Goal: Task Accomplishment & Management: Use online tool/utility

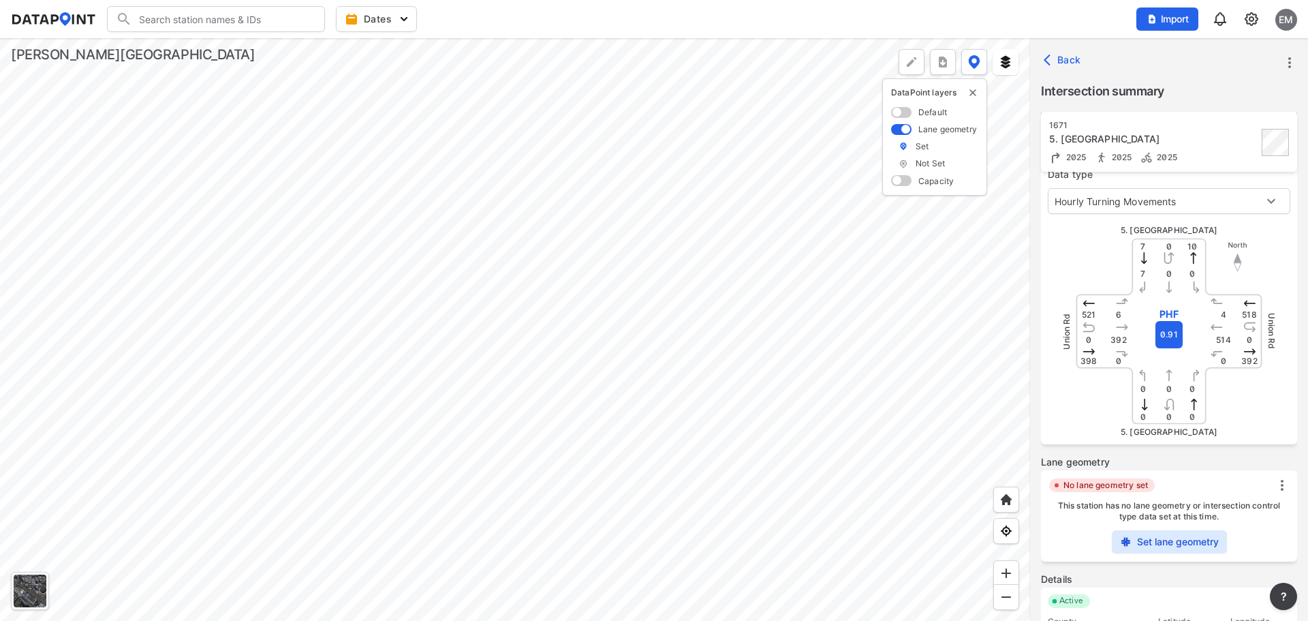
scroll to position [208, 0]
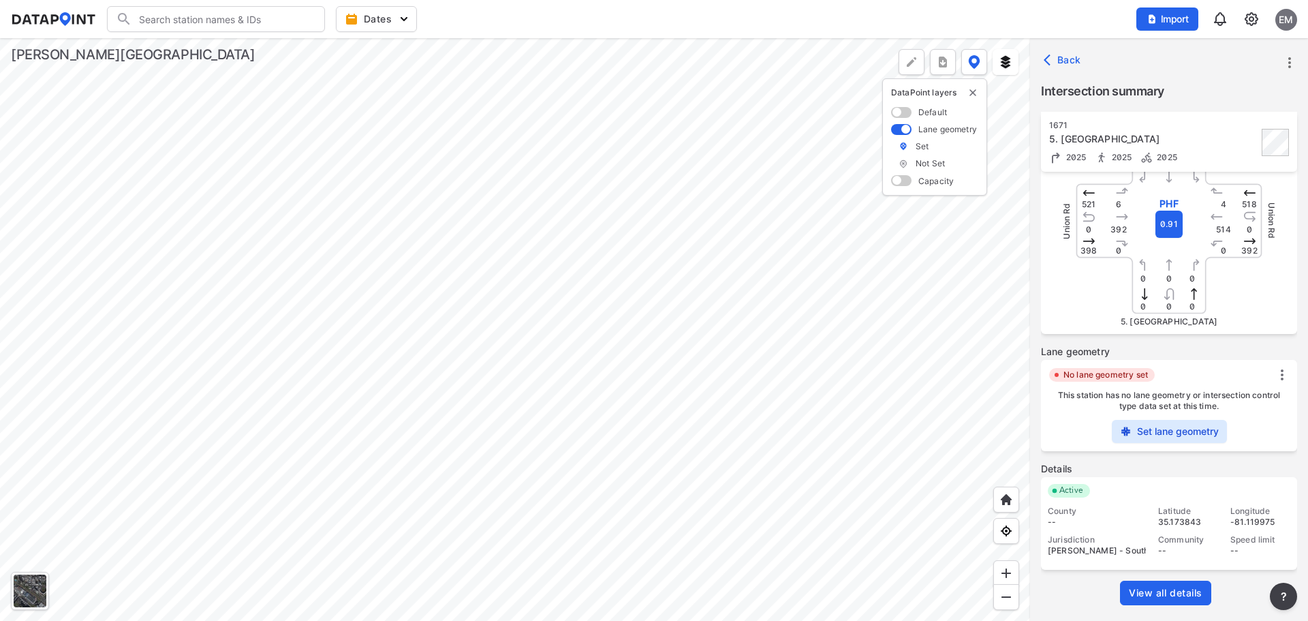
click at [1165, 433] on label "Set lane geometry" at bounding box center [1178, 431] width 82 height 14
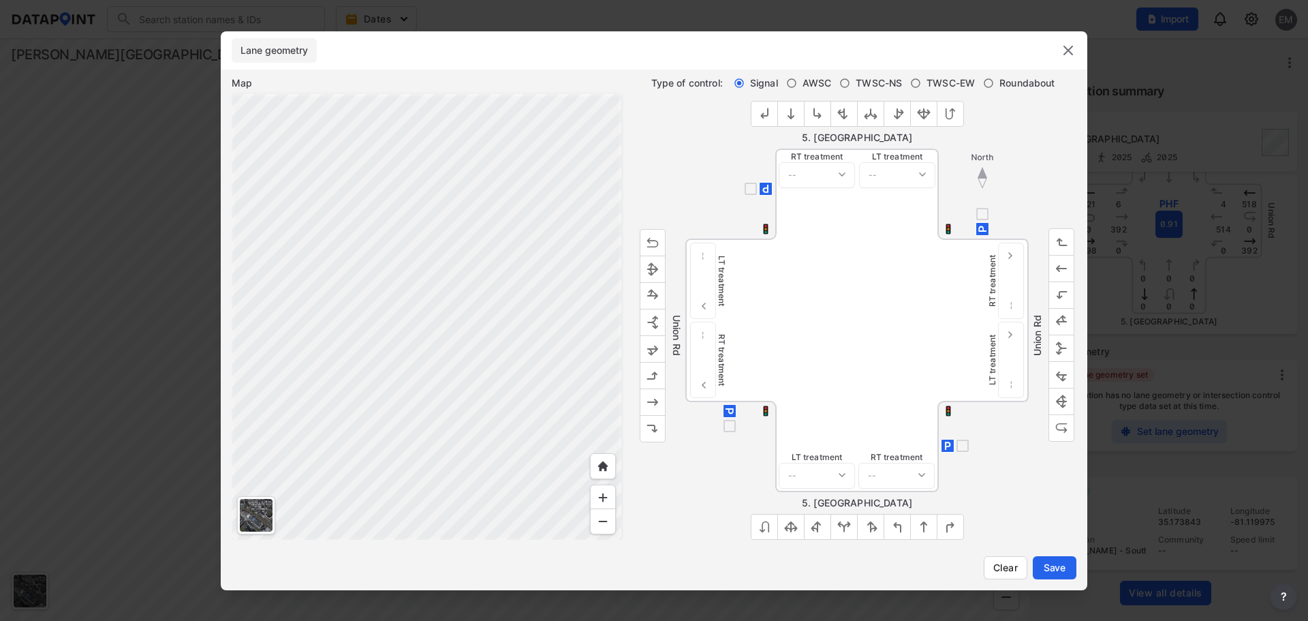
click at [877, 87] on span "TWSC-NS" at bounding box center [879, 83] width 46 height 14
click at [850, 87] on input "TWSC-NS" at bounding box center [844, 83] width 11 height 11
radio input "true"
click at [762, 104] on button "outlined primary button group" at bounding box center [764, 114] width 27 height 26
click at [764, 114] on img "outlined primary button group" at bounding box center [765, 114] width 14 height 14
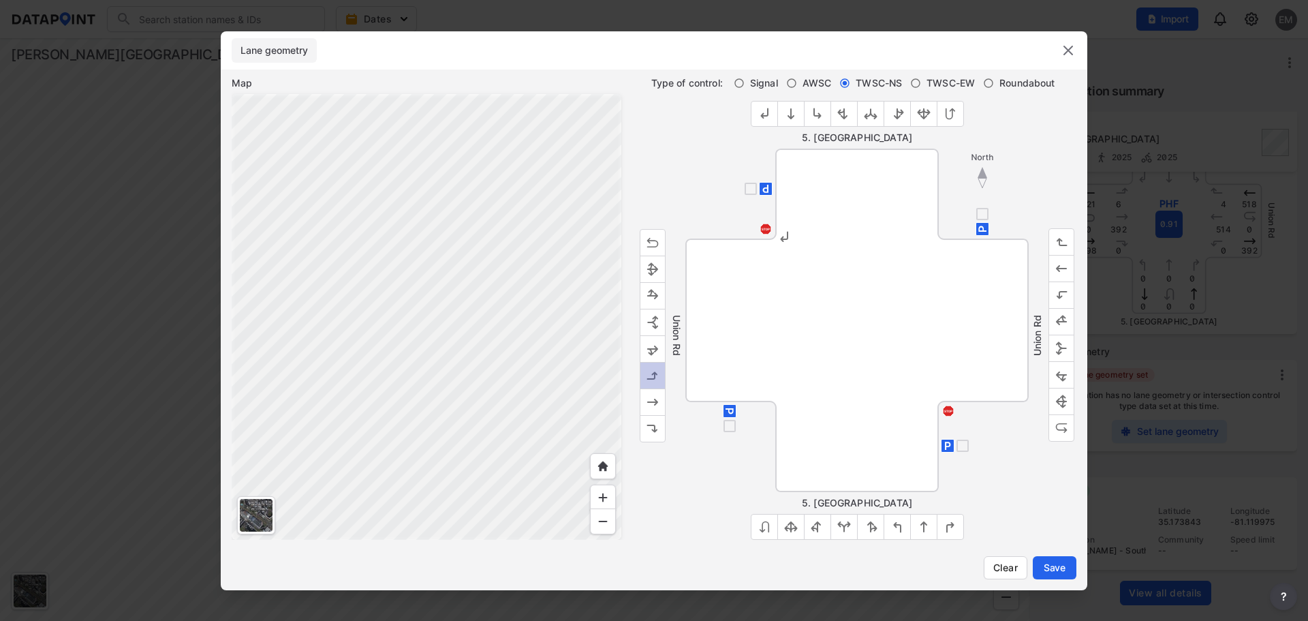
click at [647, 375] on img "outlined primary button group" at bounding box center [653, 375] width 14 height 14
click at [654, 401] on img "outlined primary button group" at bounding box center [653, 401] width 14 height 14
click at [1065, 315] on img "outlined primary button group" at bounding box center [1062, 322] width 14 height 14
click at [1051, 562] on span "Save" at bounding box center [1054, 568] width 27 height 14
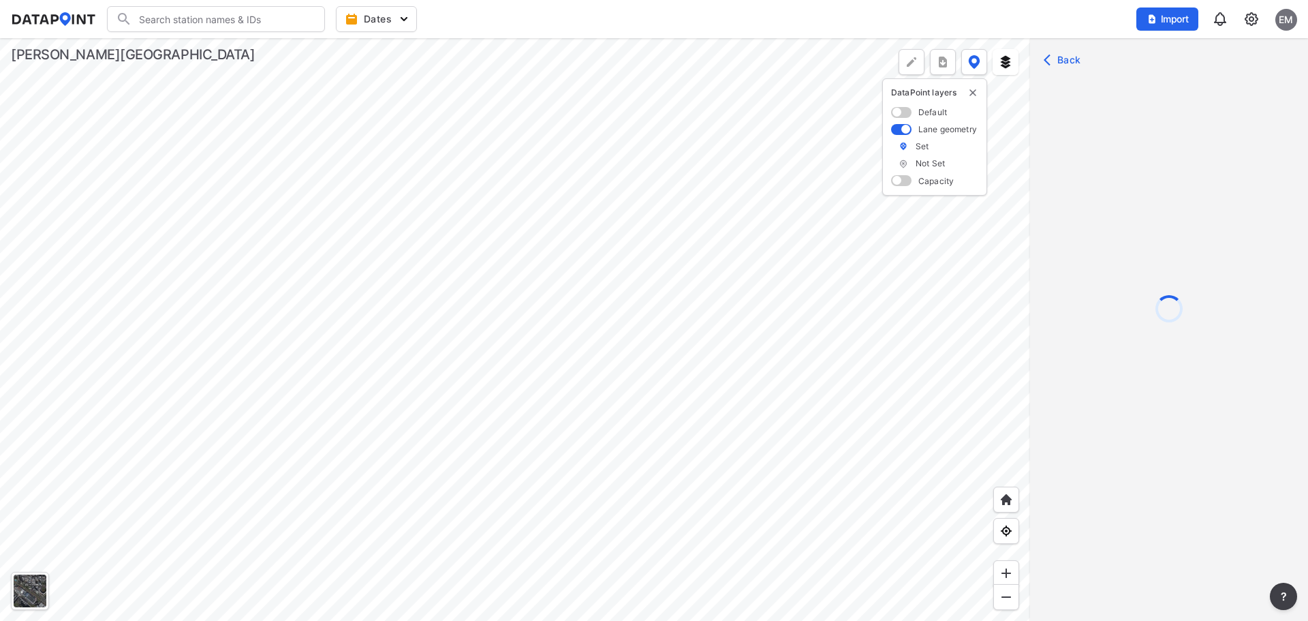
scroll to position [0, 0]
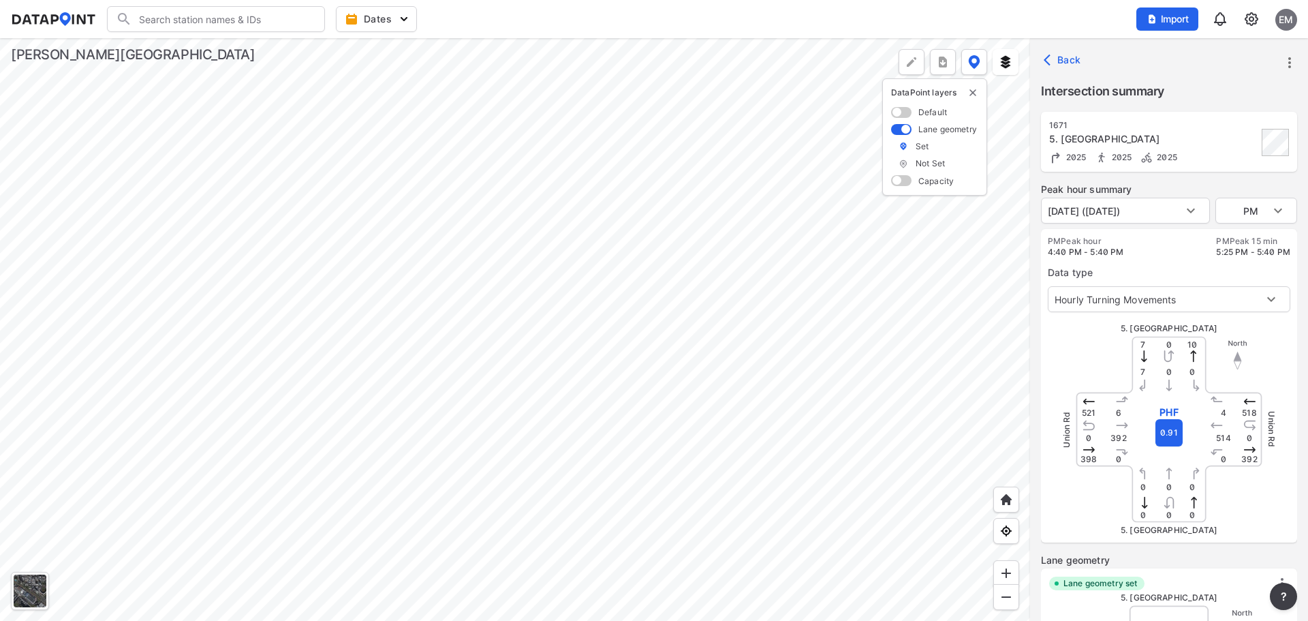
click at [511, 407] on div at bounding box center [515, 329] width 1030 height 582
click at [523, 407] on div at bounding box center [515, 329] width 1030 height 582
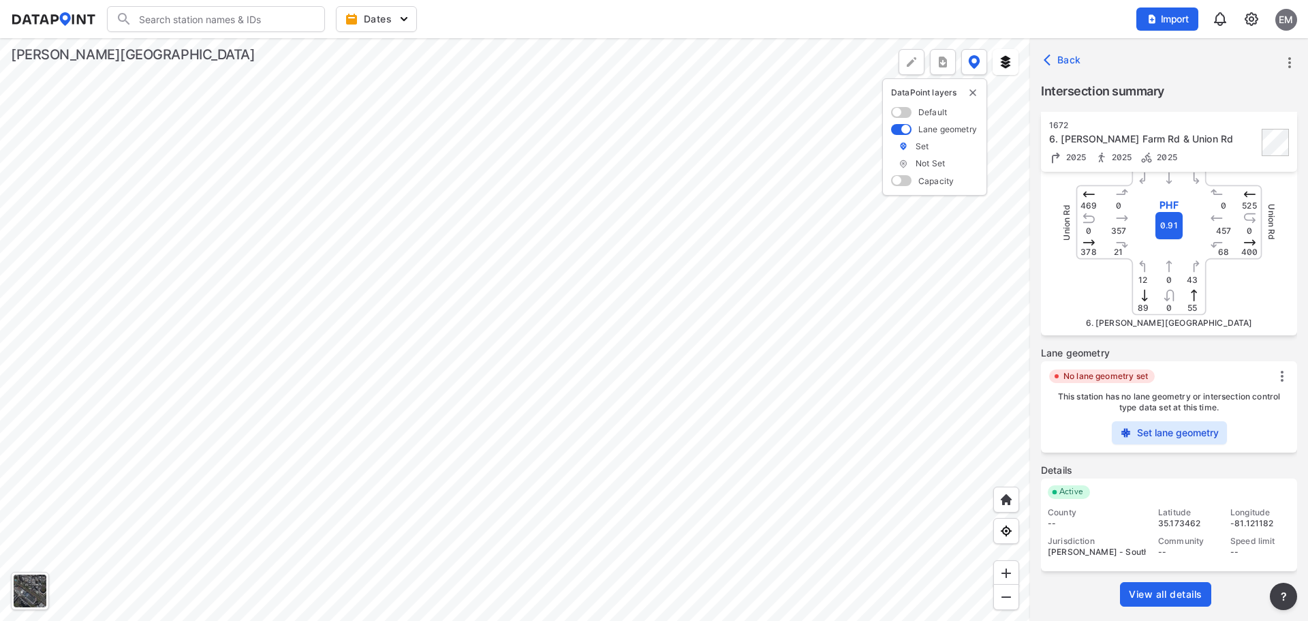
scroll to position [208, 0]
click at [1155, 424] on label "Set lane geometry" at bounding box center [1178, 431] width 82 height 14
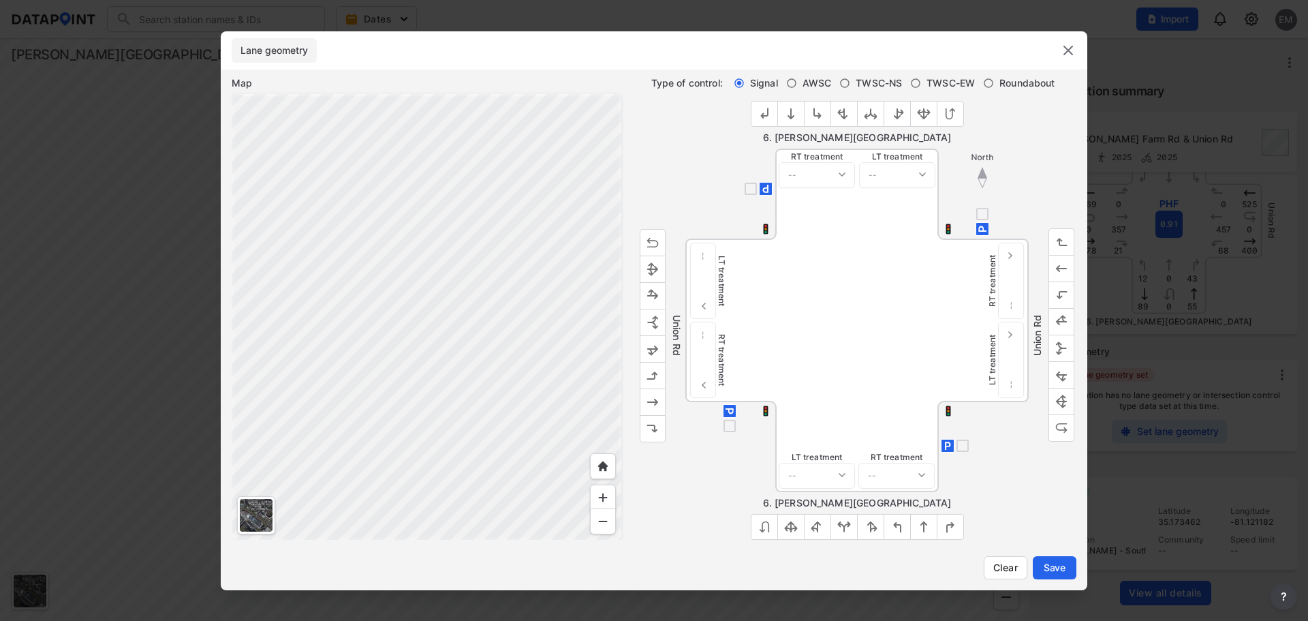
click at [850, 530] on img "outlined primary button group" at bounding box center [844, 527] width 14 height 14
click at [647, 344] on img "outlined primary button group" at bounding box center [653, 348] width 14 height 14
click at [1061, 373] on img "outlined primary button group" at bounding box center [1062, 375] width 14 height 14
click at [856, 80] on span "TWSC-NS" at bounding box center [879, 83] width 46 height 14
click at [850, 80] on input "TWSC-NS" at bounding box center [844, 83] width 11 height 11
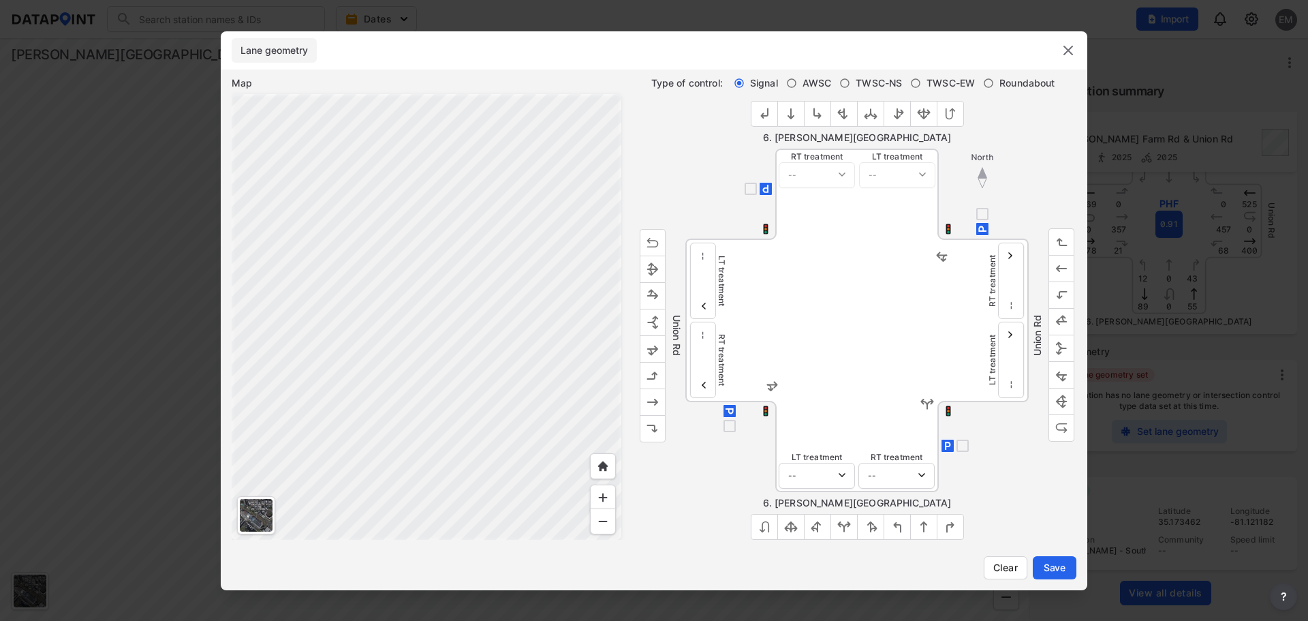
radio input "true"
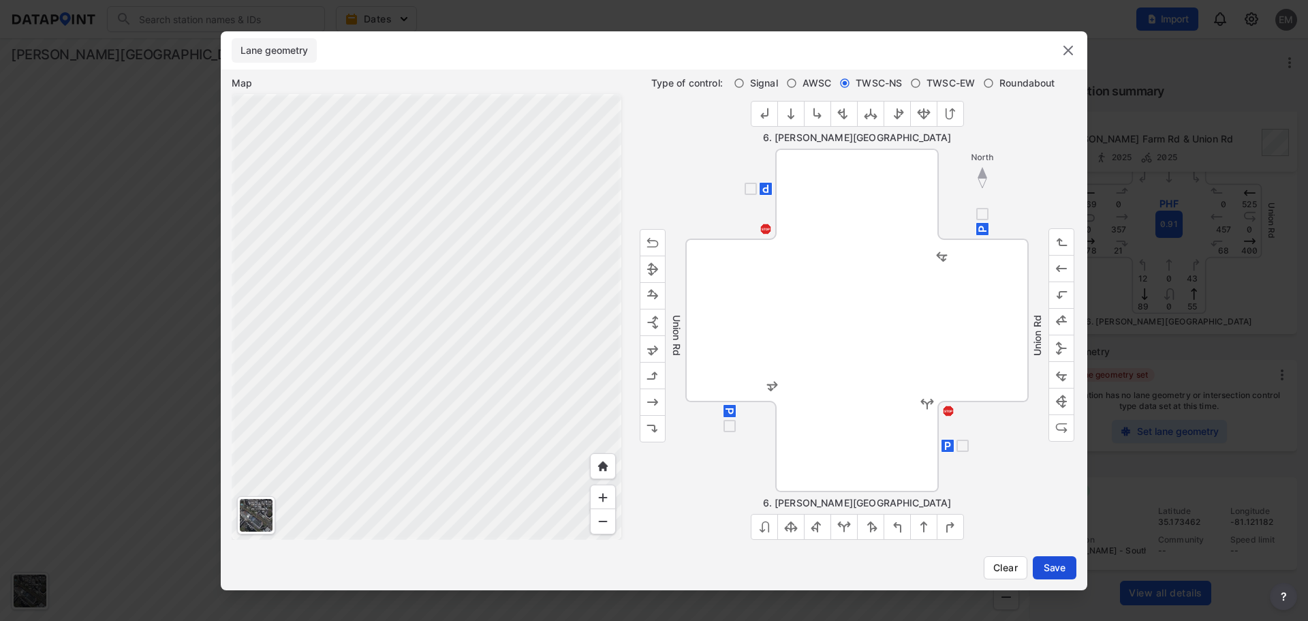
click at [1046, 570] on span "Save" at bounding box center [1054, 568] width 27 height 14
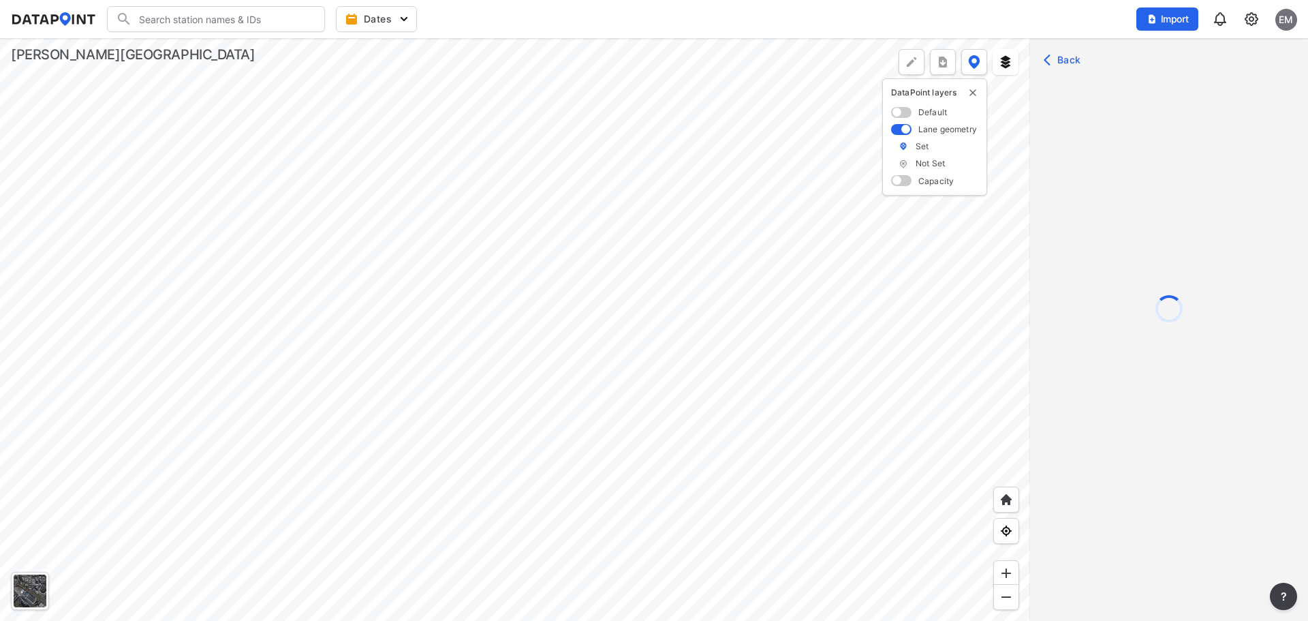
scroll to position [0, 0]
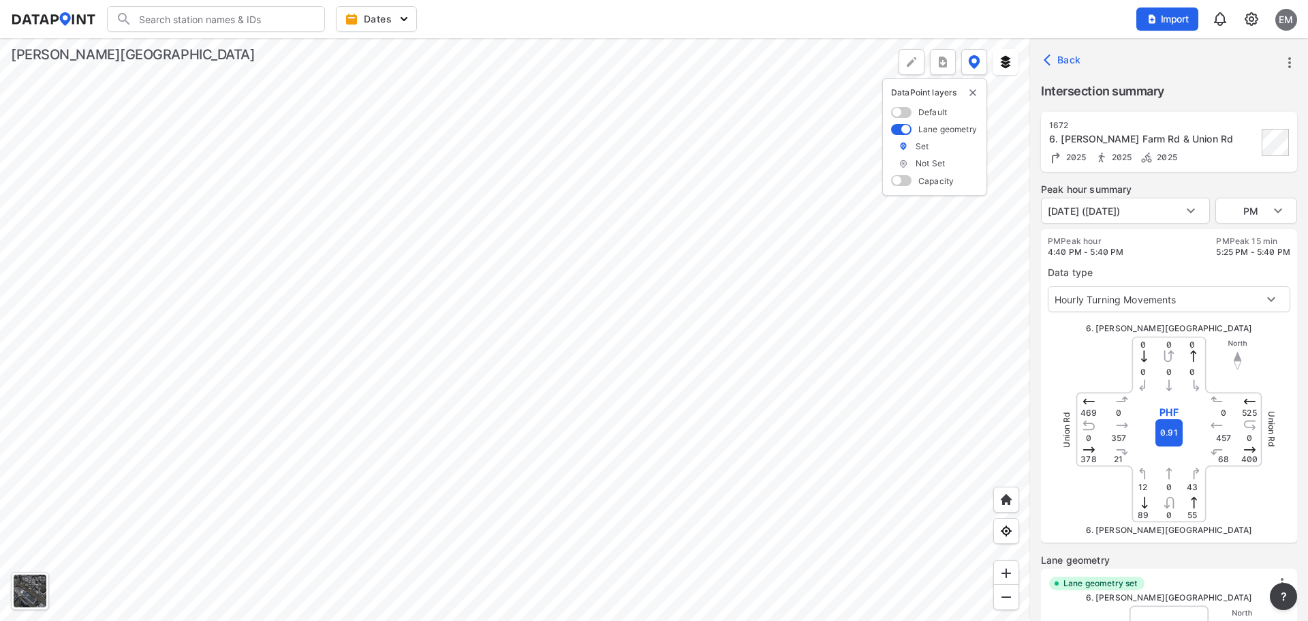
click at [431, 390] on div at bounding box center [515, 329] width 1030 height 582
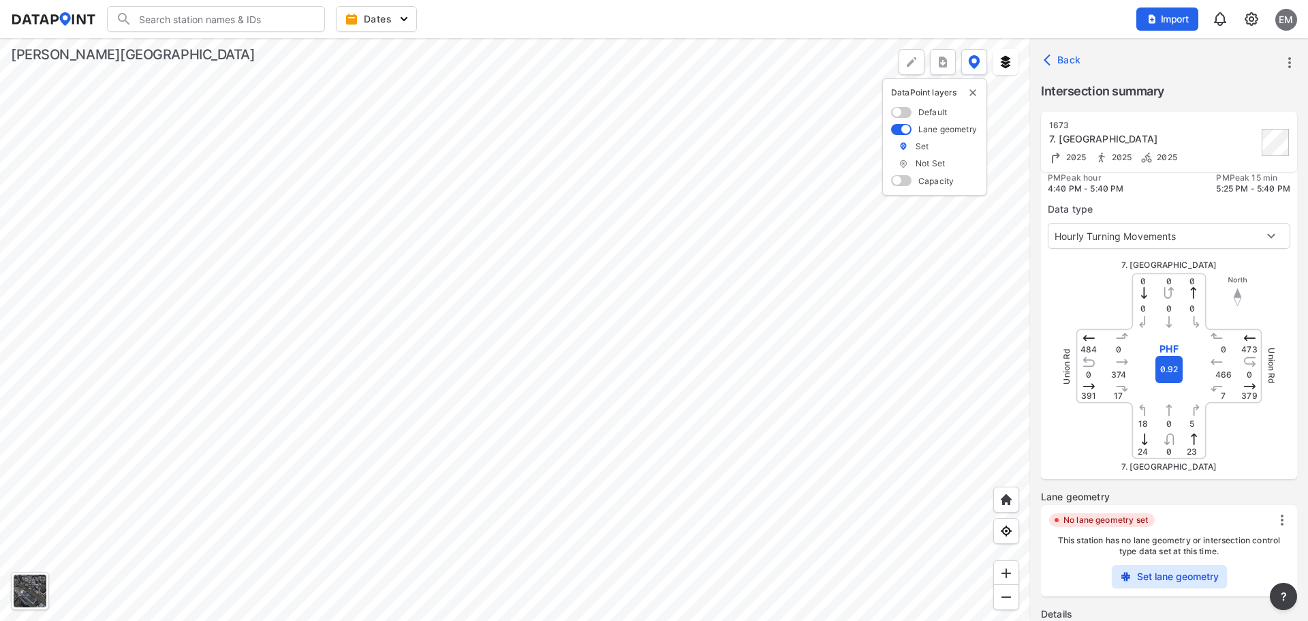
scroll to position [68, 0]
click at [1167, 570] on label "Set lane geometry" at bounding box center [1178, 572] width 82 height 14
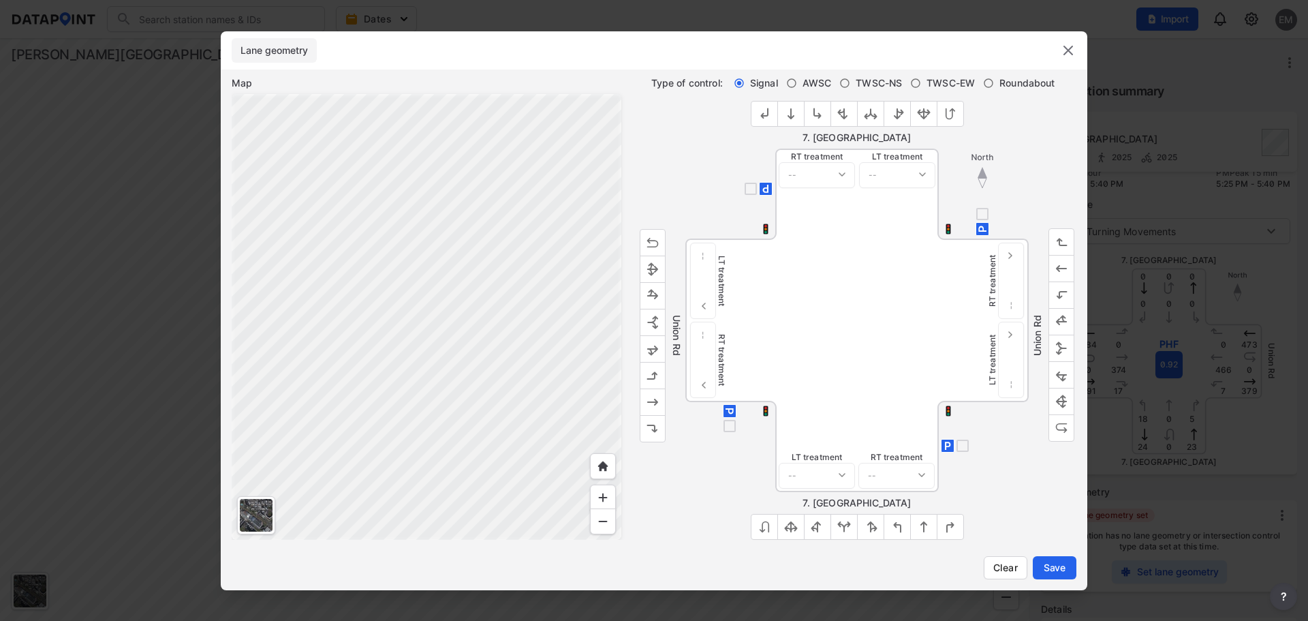
click at [872, 85] on span "TWSC-NS" at bounding box center [879, 83] width 46 height 14
click at [850, 85] on input "TWSC-NS" at bounding box center [844, 83] width 11 height 11
radio input "true"
click at [845, 525] on img "outlined primary button group" at bounding box center [844, 527] width 14 height 14
click at [651, 349] on img "outlined primary button group" at bounding box center [653, 348] width 14 height 14
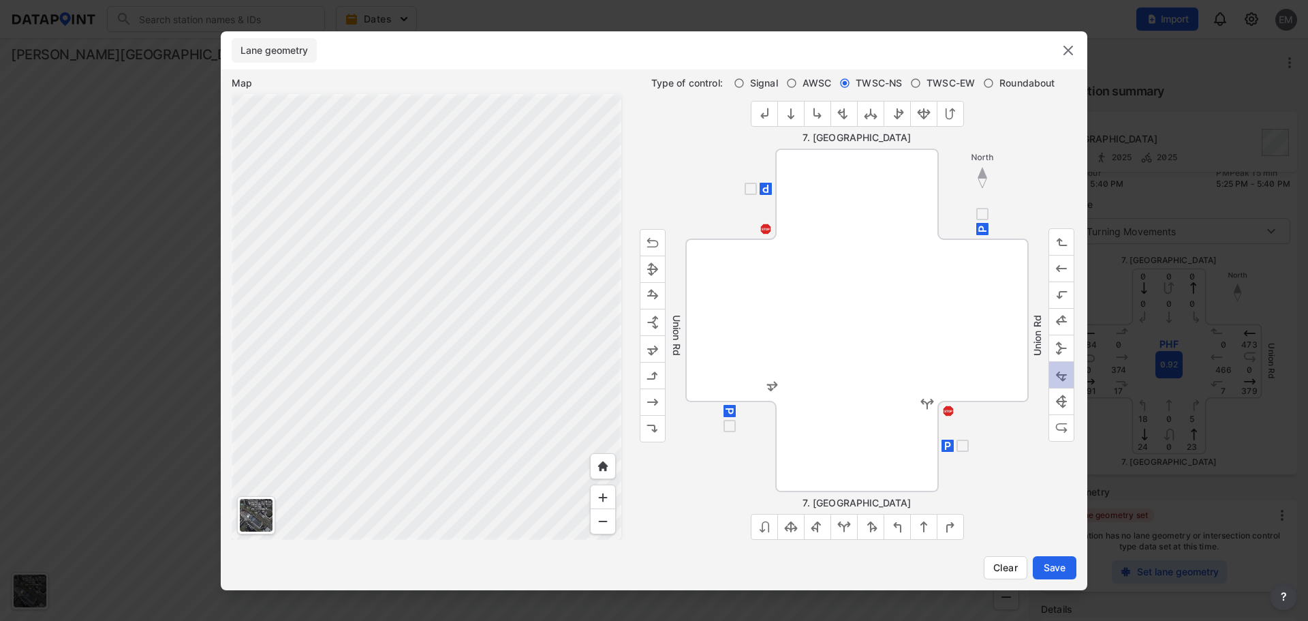
click at [1063, 377] on img "outlined primary button group" at bounding box center [1062, 375] width 14 height 14
click at [959, 446] on input "checkbox" at bounding box center [962, 445] width 16 height 16
checkbox input "true"
click at [1056, 572] on span "Save" at bounding box center [1054, 568] width 27 height 14
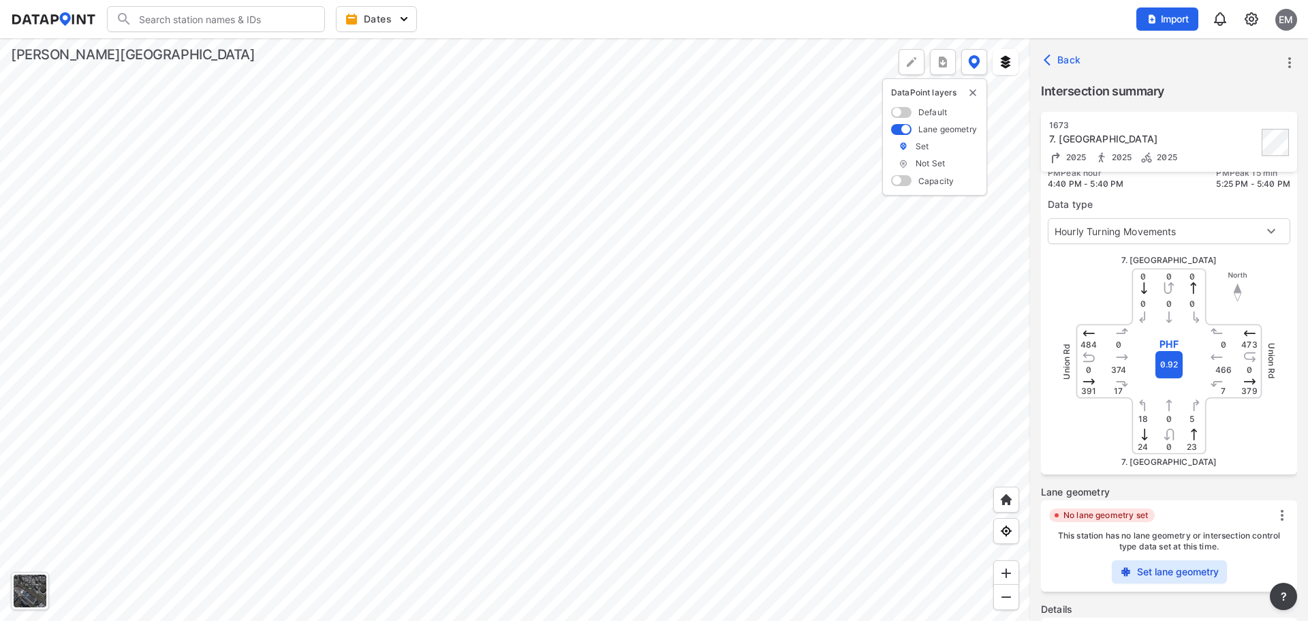
scroll to position [0, 0]
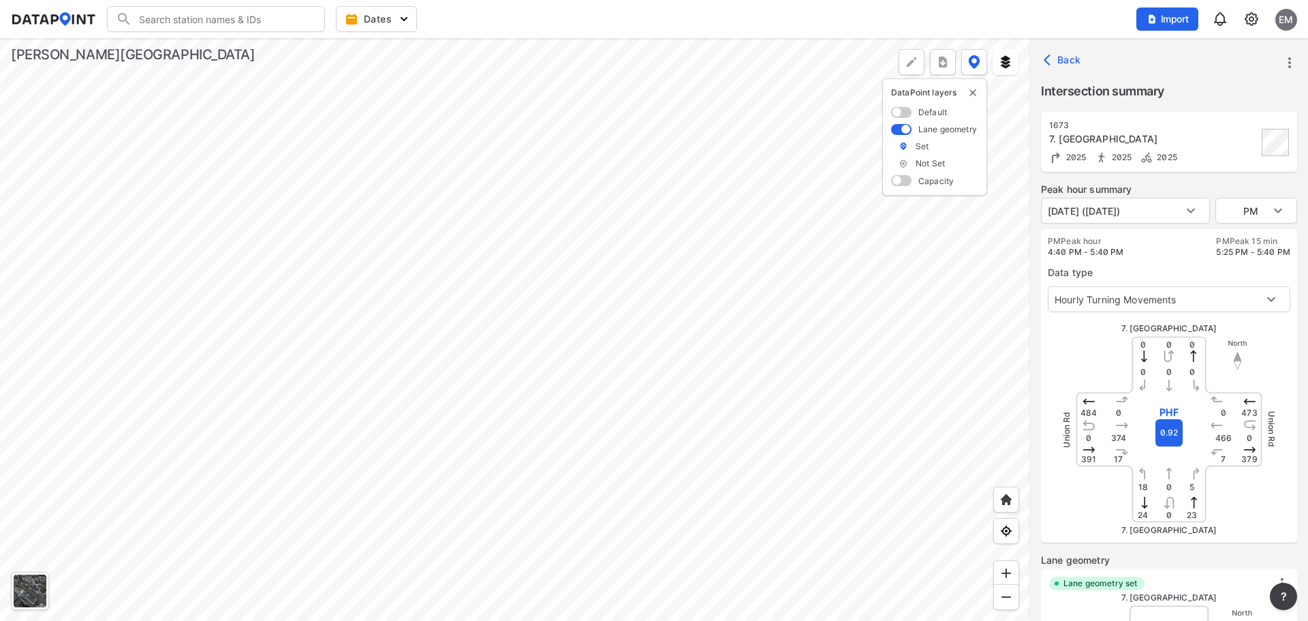
click at [825, 495] on div at bounding box center [515, 329] width 1030 height 582
click at [543, 341] on div at bounding box center [515, 329] width 1030 height 582
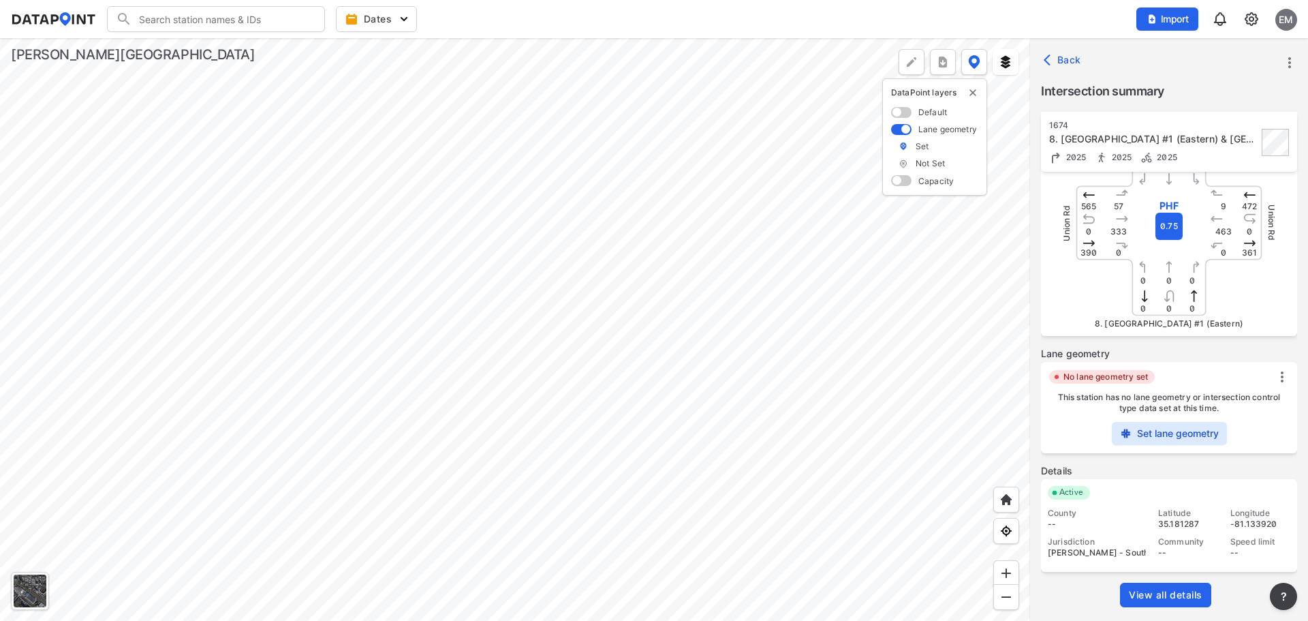
scroll to position [208, 0]
click at [1160, 434] on label "Set lane geometry" at bounding box center [1178, 431] width 82 height 14
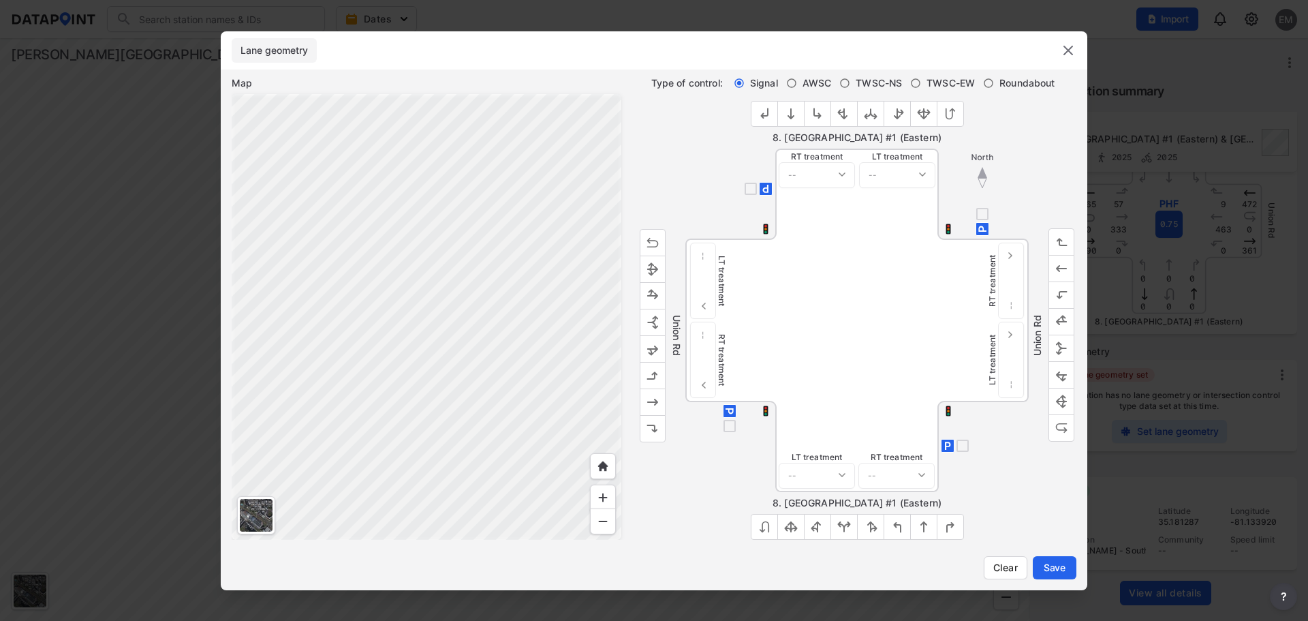
click at [863, 84] on span "TWSC-NS" at bounding box center [879, 83] width 46 height 14
click at [850, 84] on input "TWSC-NS" at bounding box center [844, 83] width 11 height 11
radio input "true"
drag, startPoint x: 867, startPoint y: 116, endPoint x: 790, endPoint y: 104, distance: 78.5
click at [867, 116] on img "outlined primary button group" at bounding box center [871, 114] width 14 height 14
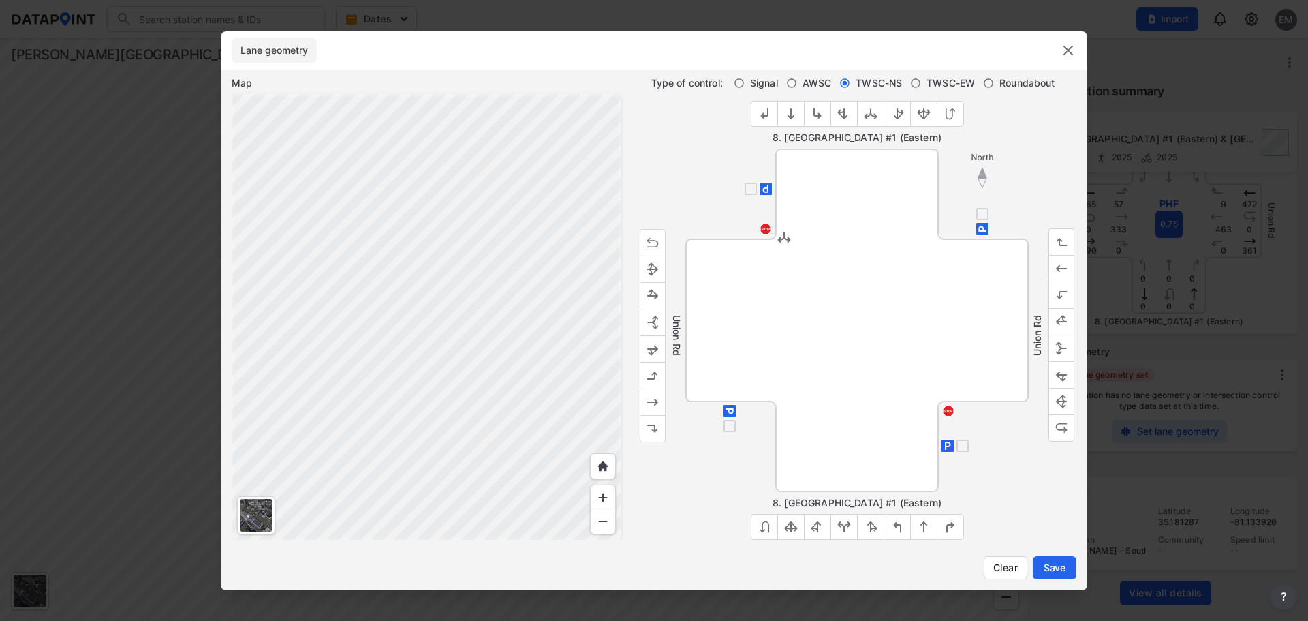
click at [659, 372] on img "outlined primary button group" at bounding box center [653, 375] width 14 height 14
click at [655, 387] on button "outlined primary button group" at bounding box center [653, 374] width 26 height 27
click at [655, 396] on img "outlined primary button group" at bounding box center [653, 401] width 14 height 14
click at [1053, 322] on button "outlined primary button group" at bounding box center [1061, 321] width 26 height 27
click at [1067, 317] on img "outlined primary button group" at bounding box center [1062, 322] width 14 height 14
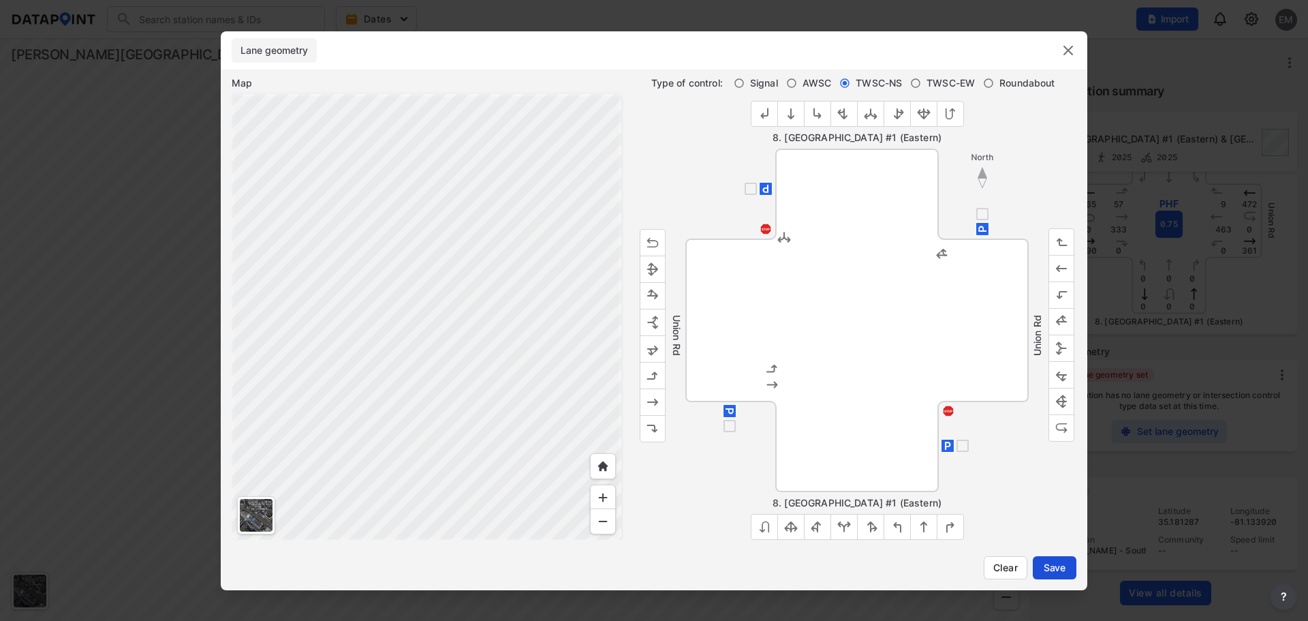
click at [1060, 568] on span "Save" at bounding box center [1054, 568] width 27 height 14
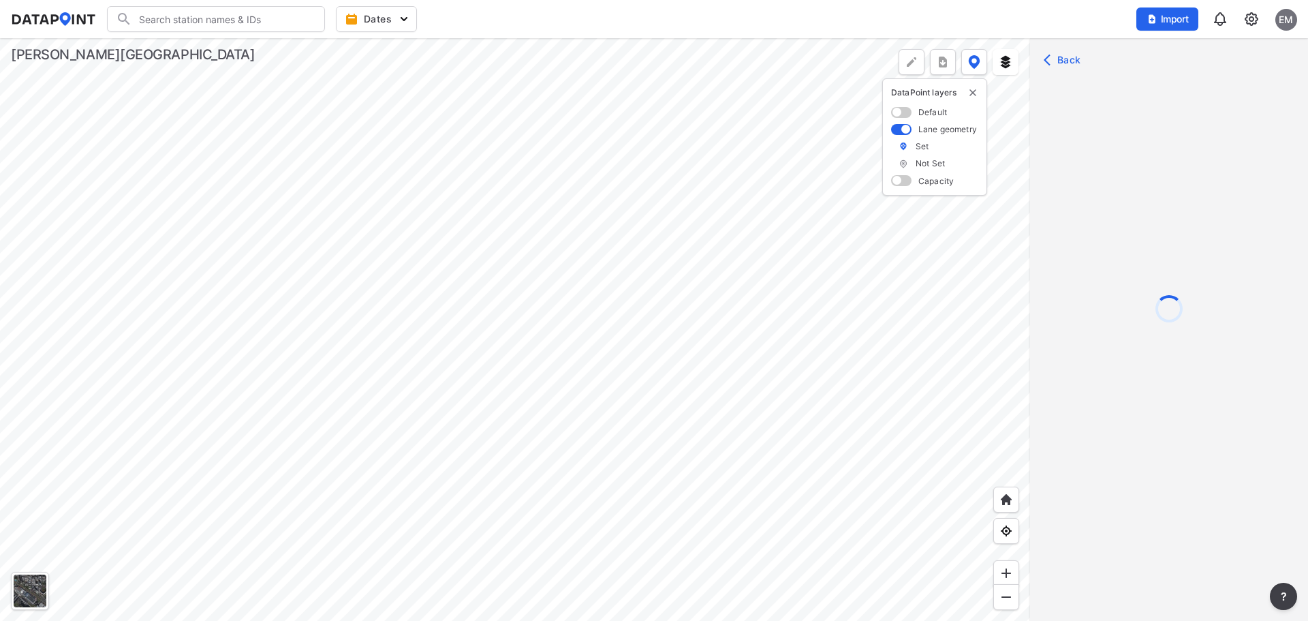
scroll to position [0, 0]
click at [792, 365] on div at bounding box center [515, 329] width 1030 height 582
click at [786, 465] on div at bounding box center [515, 329] width 1030 height 582
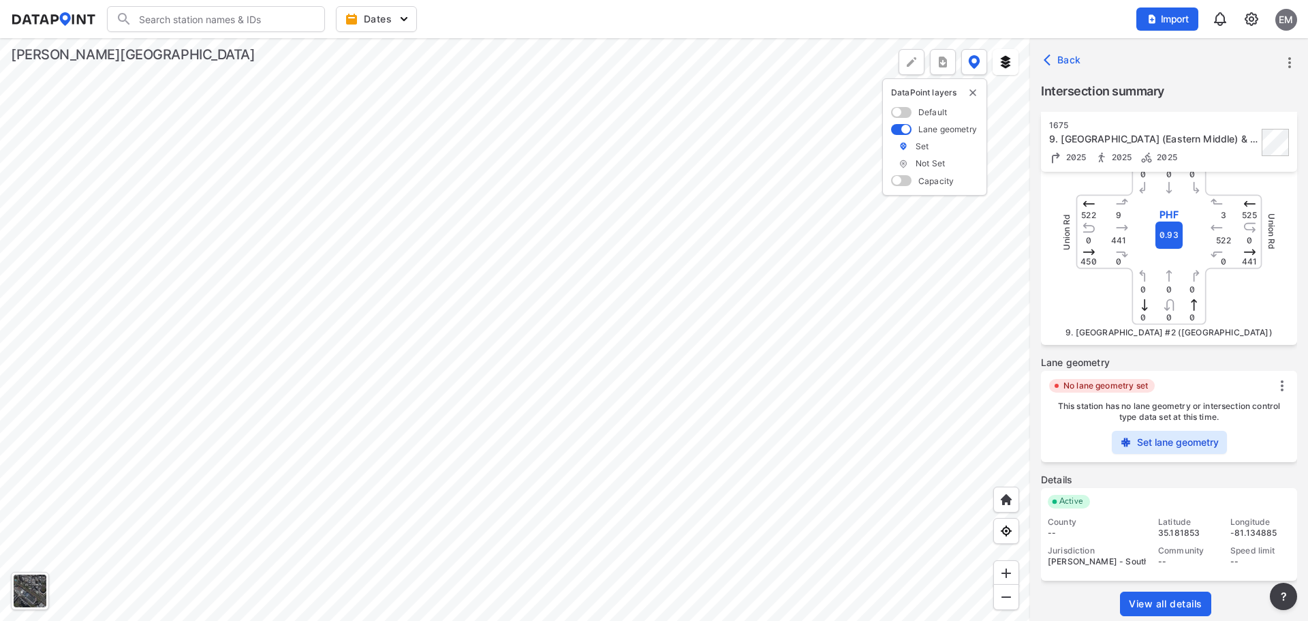
scroll to position [204, 0]
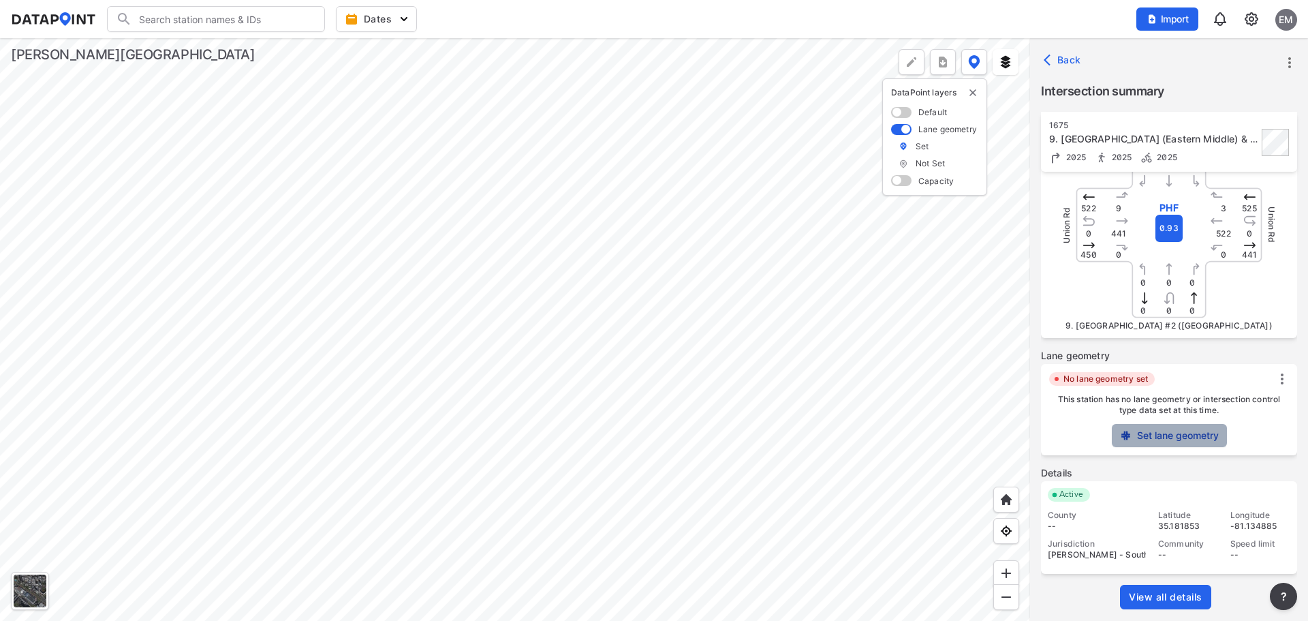
click at [1153, 445] on button "Set lane geometry" at bounding box center [1169, 435] width 115 height 23
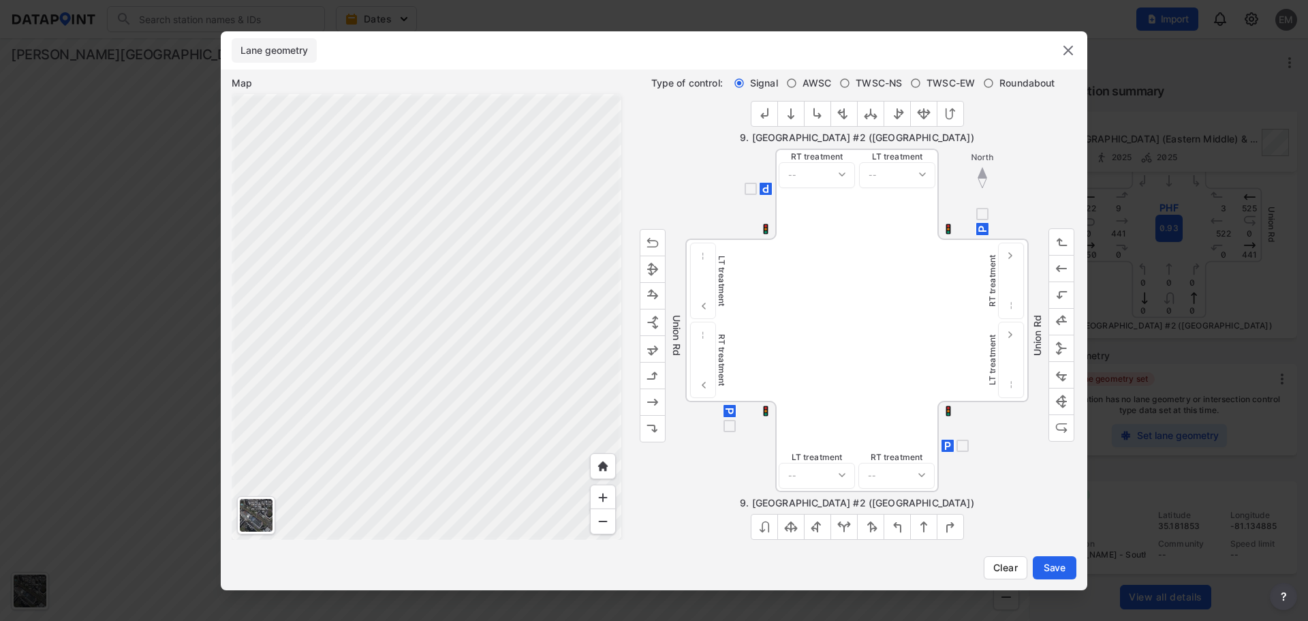
click at [877, 84] on span "TWSC-NS" at bounding box center [879, 83] width 46 height 14
click at [850, 84] on input "TWSC-NS" at bounding box center [844, 83] width 11 height 11
radio input "true"
click at [656, 379] on img "outlined primary button group" at bounding box center [653, 375] width 14 height 14
click at [654, 396] on img "outlined primary button group" at bounding box center [653, 401] width 14 height 14
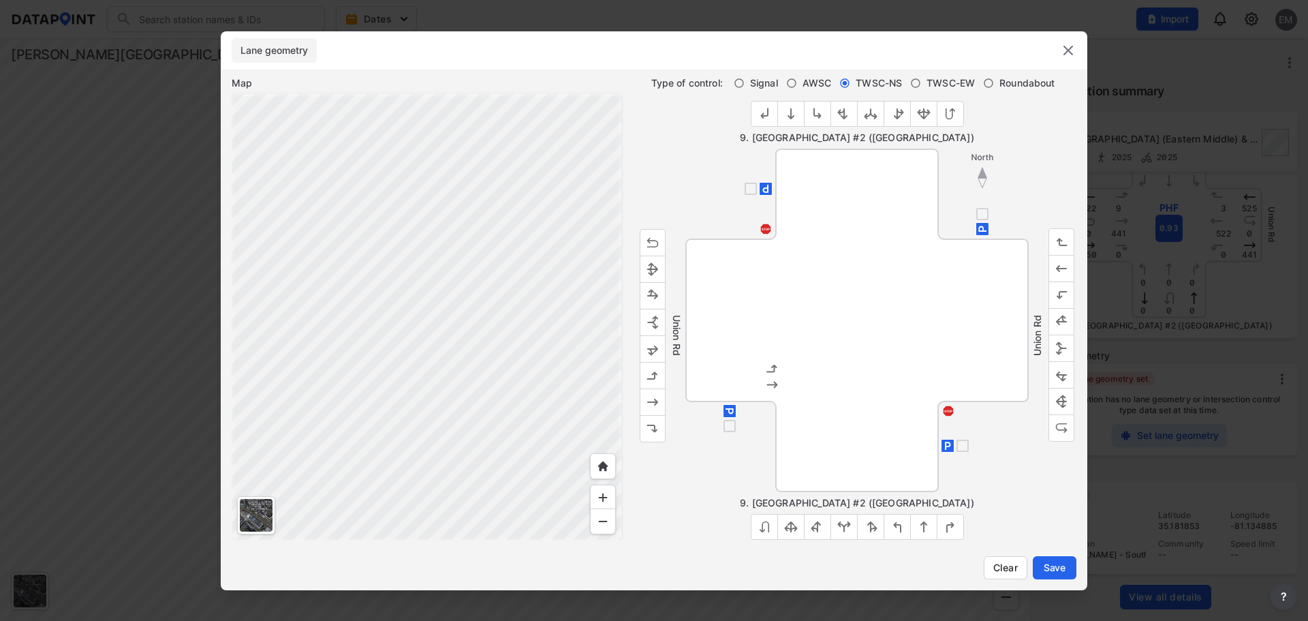
click at [1061, 315] on img "outlined primary button group" at bounding box center [1062, 322] width 14 height 14
click at [1062, 574] on span "Save" at bounding box center [1054, 568] width 27 height 14
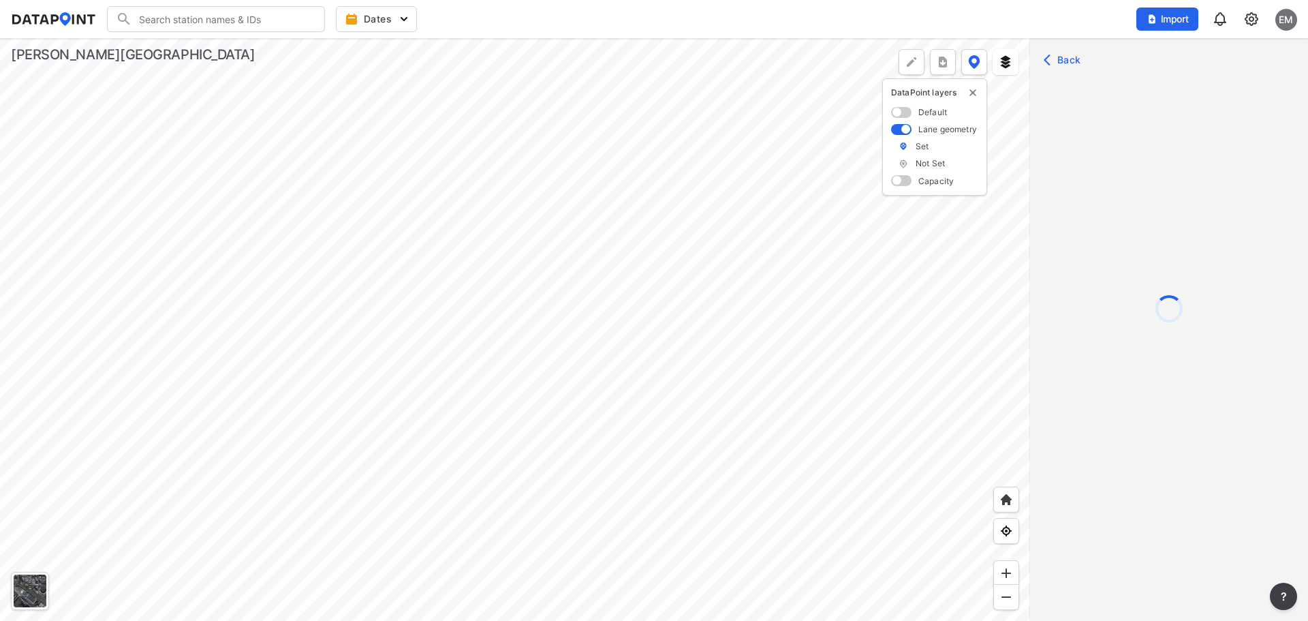
scroll to position [0, 0]
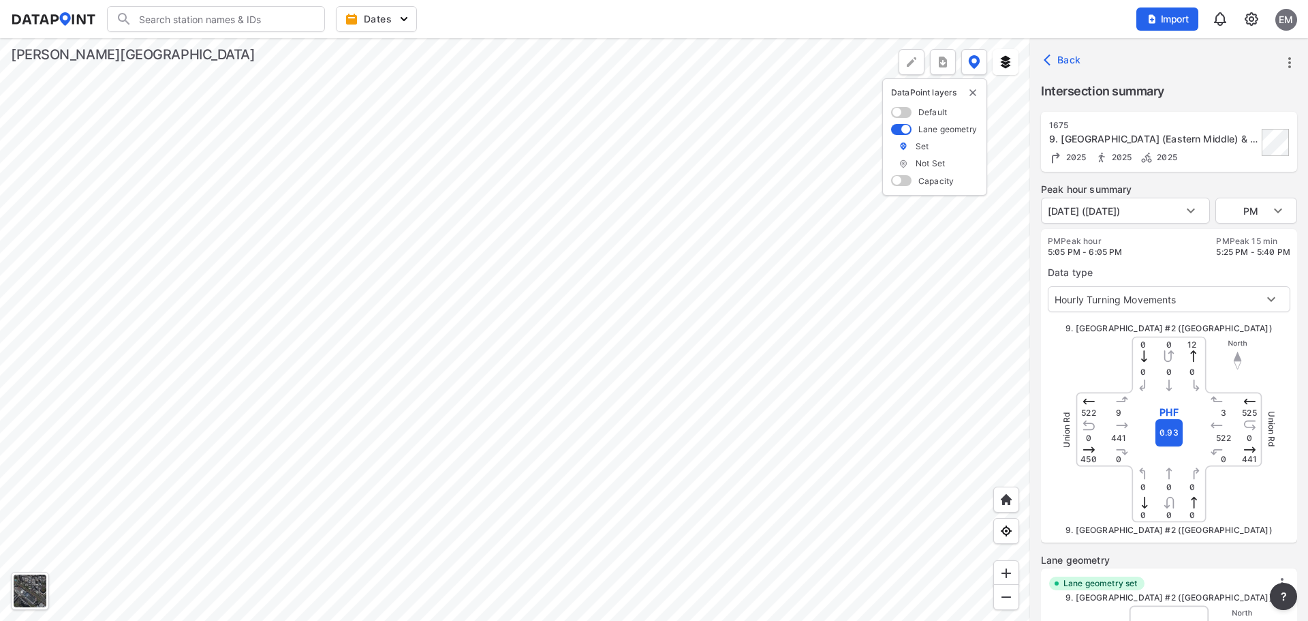
click at [733, 423] on div at bounding box center [515, 329] width 1030 height 582
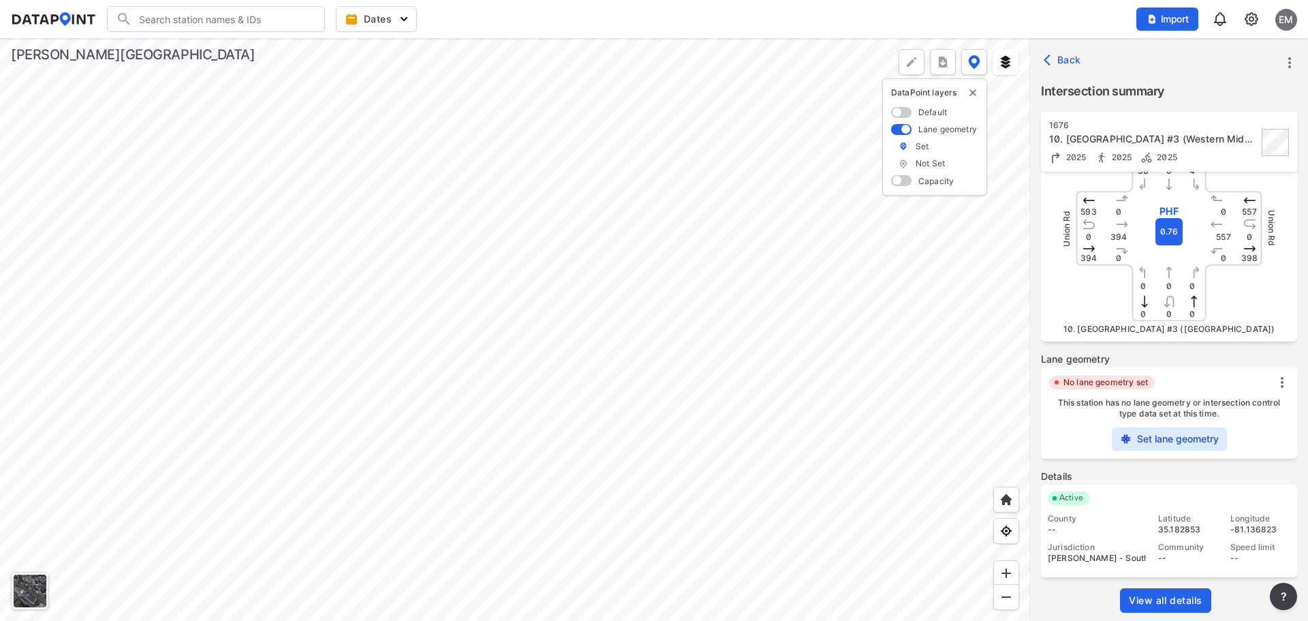
scroll to position [208, 0]
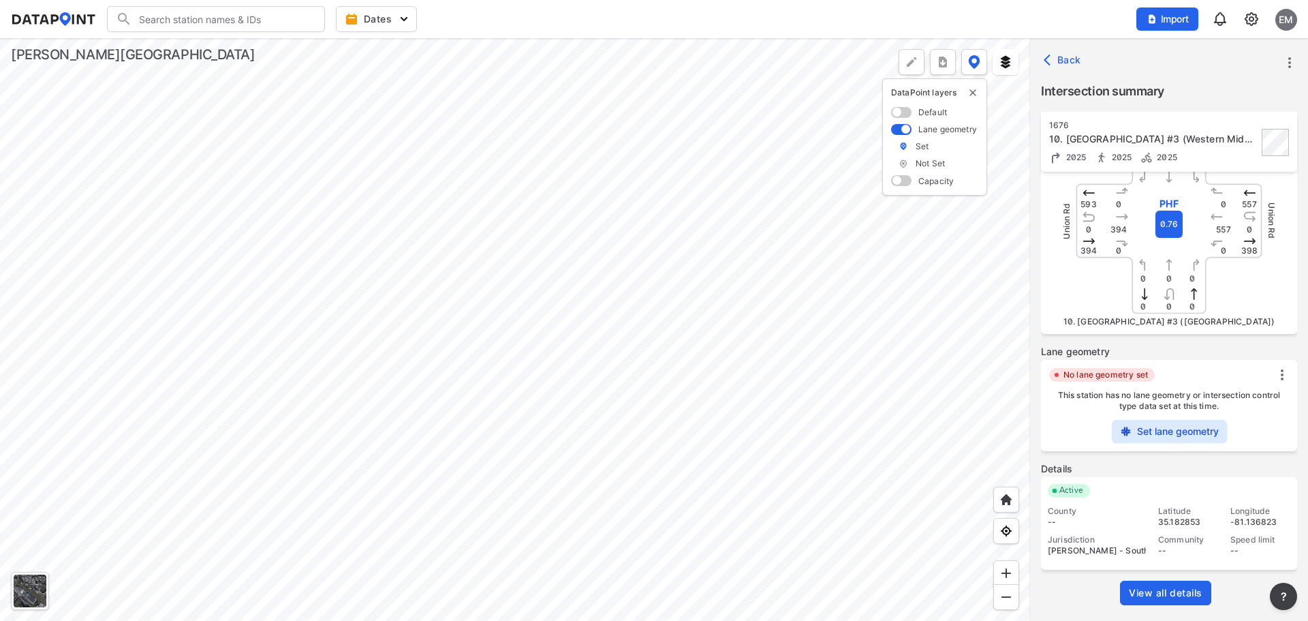
click at [1166, 422] on button "Set lane geometry" at bounding box center [1169, 431] width 115 height 23
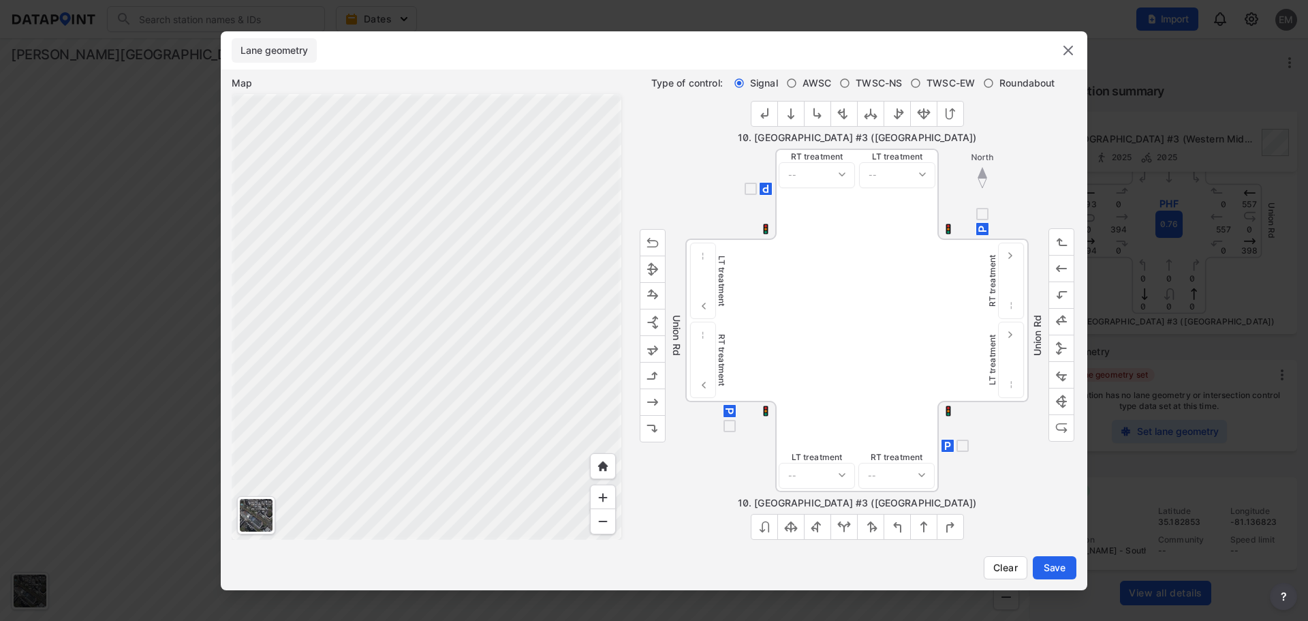
click at [655, 394] on img "outlined primary button group" at bounding box center [653, 401] width 14 height 14
click at [1059, 266] on img "outlined primary button group" at bounding box center [1062, 269] width 14 height 14
click at [866, 80] on span "TWSC-NS" at bounding box center [879, 83] width 46 height 14
click at [850, 80] on input "TWSC-NS" at bounding box center [844, 83] width 11 height 11
radio input "true"
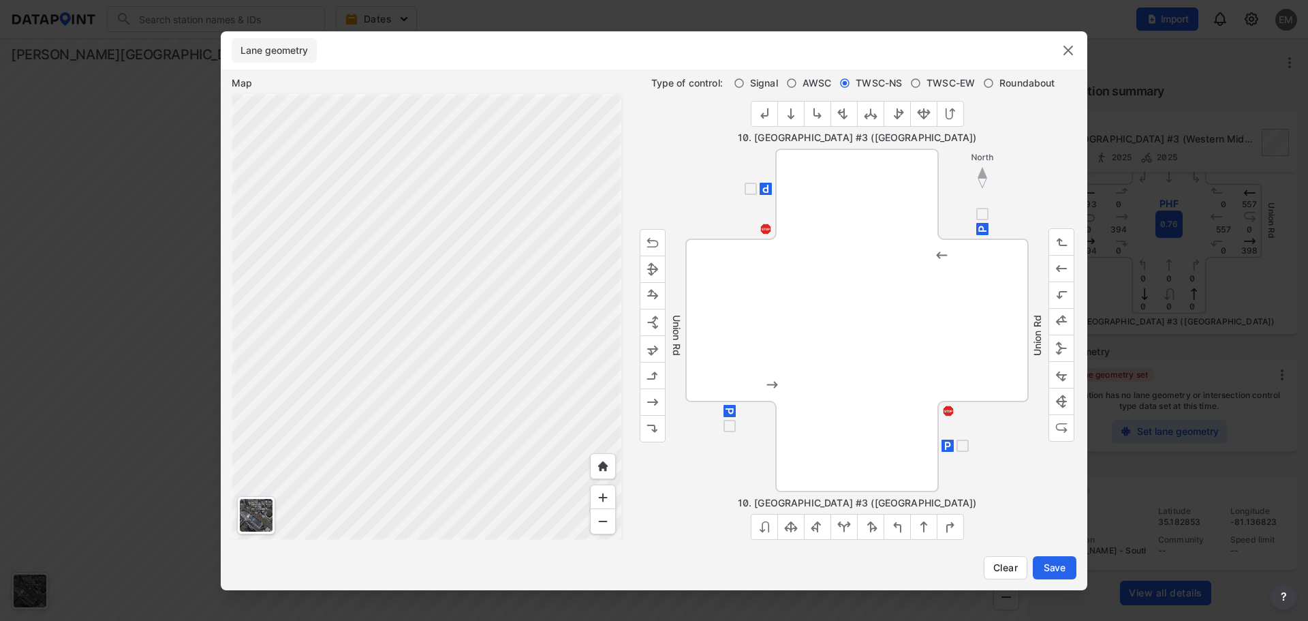
click at [867, 110] on img "outlined primary button group" at bounding box center [871, 114] width 14 height 14
click at [1067, 570] on span "Save" at bounding box center [1054, 568] width 27 height 14
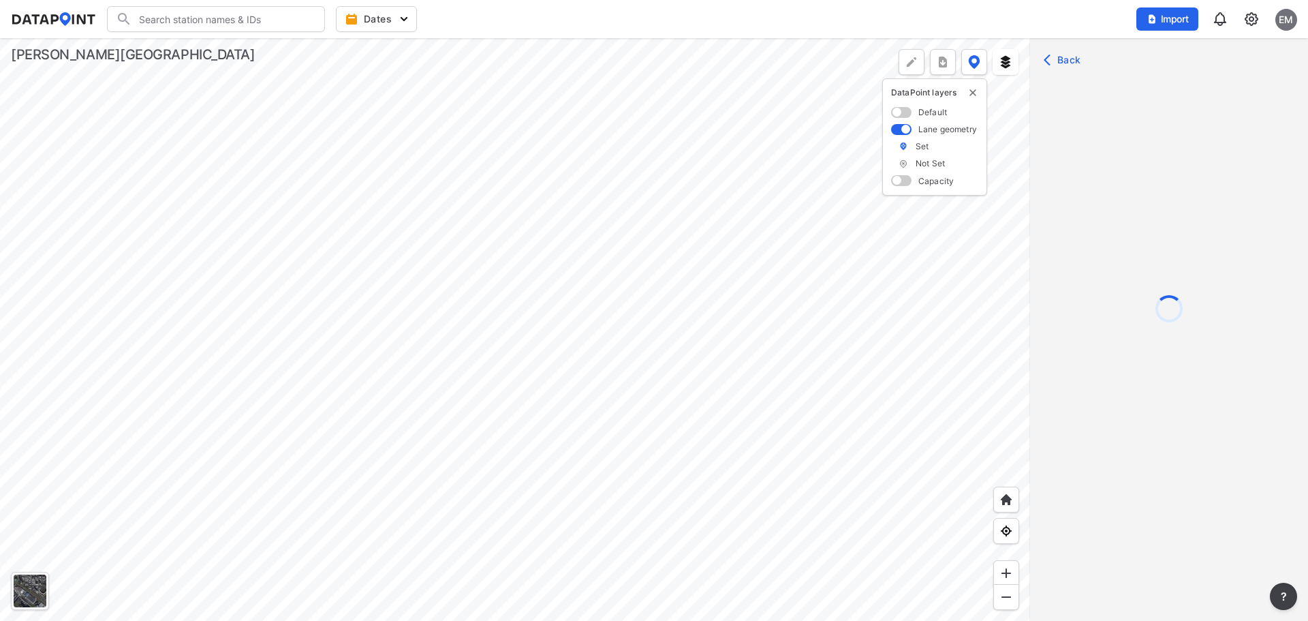
scroll to position [0, 0]
click at [730, 374] on div at bounding box center [515, 329] width 1030 height 582
click at [773, 423] on div at bounding box center [515, 329] width 1030 height 582
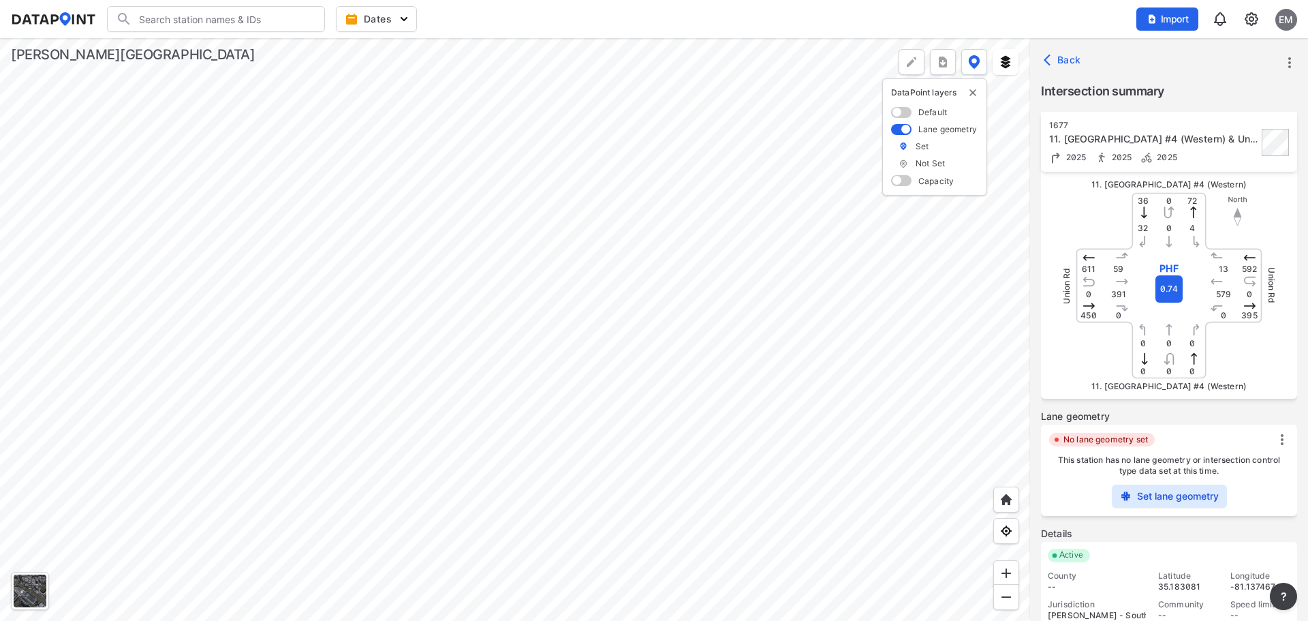
scroll to position [208, 0]
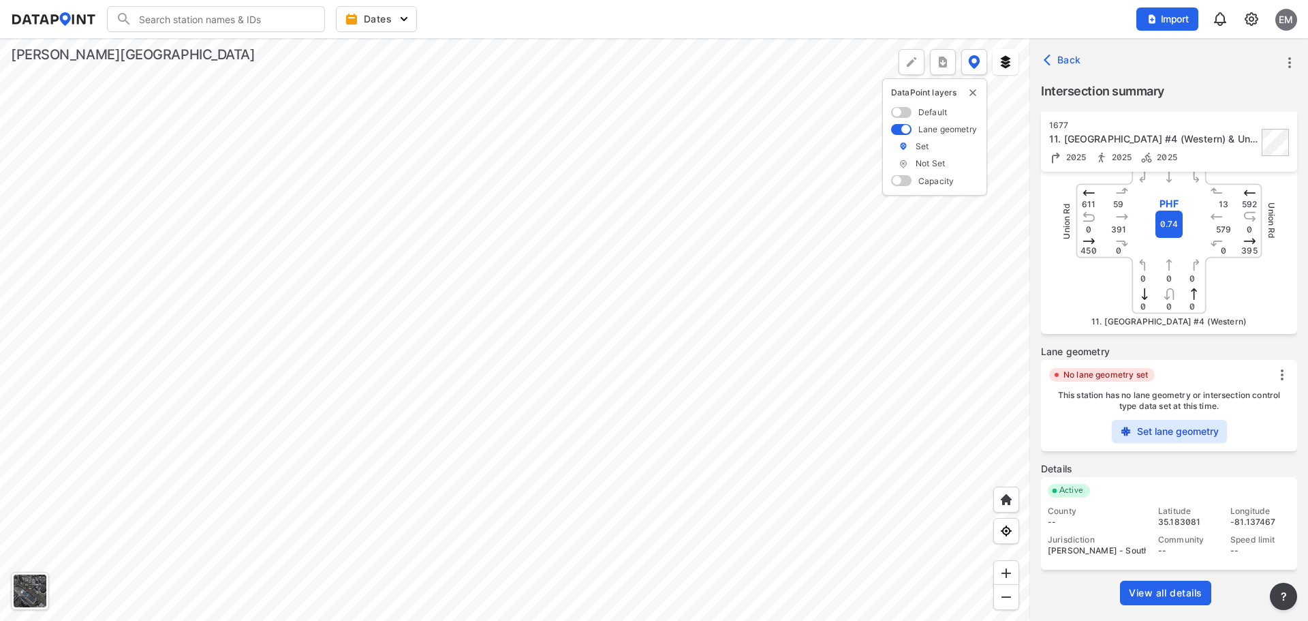
click at [1169, 428] on label "Set lane geometry" at bounding box center [1178, 431] width 82 height 14
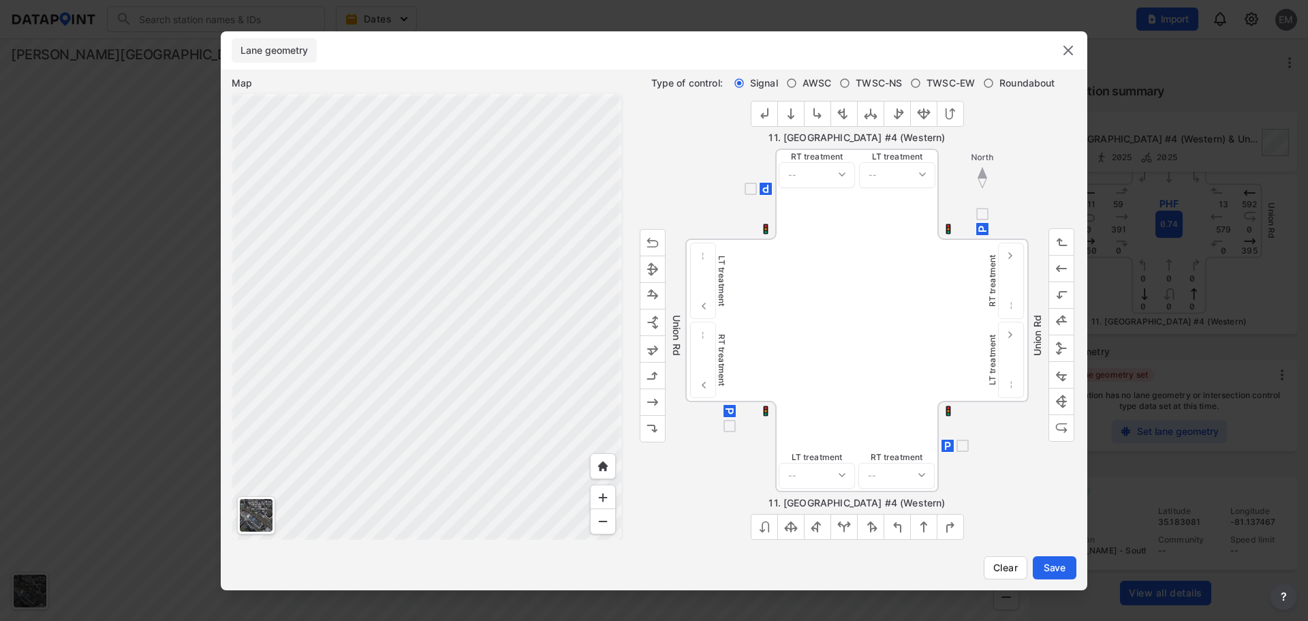
click at [874, 75] on div "Map Type of control: Signal AWSC TWSC-NS TWSC-EW Roundabout 11. [GEOGRAPHIC_DAT…" at bounding box center [654, 329] width 867 height 520
click at [860, 77] on span "TWSC-NS" at bounding box center [879, 83] width 46 height 14
click at [850, 78] on input "TWSC-NS" at bounding box center [844, 83] width 11 height 11
radio input "true"
click at [869, 112] on img "outlined primary button group" at bounding box center [871, 114] width 14 height 14
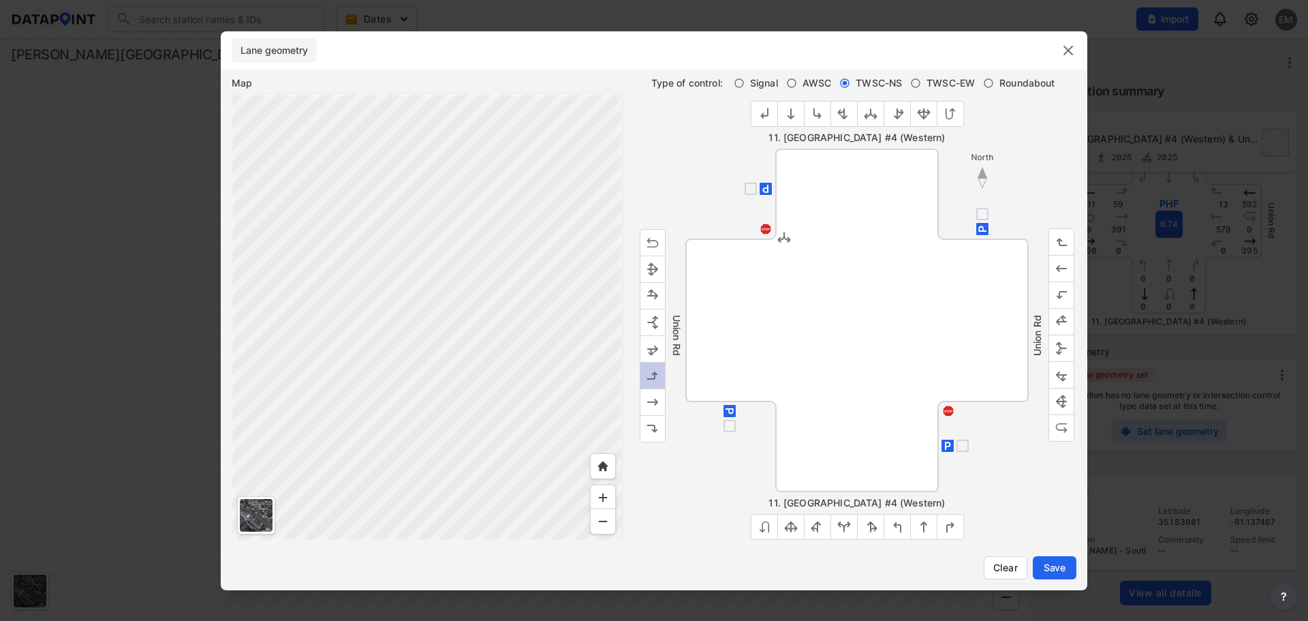
click at [649, 380] on img "outlined primary button group" at bounding box center [653, 375] width 14 height 14
click at [653, 402] on img "outlined primary button group" at bounding box center [653, 401] width 14 height 14
click at [1059, 320] on img "outlined primary button group" at bounding box center [1062, 322] width 14 height 14
click at [1061, 570] on span "Save" at bounding box center [1054, 568] width 27 height 14
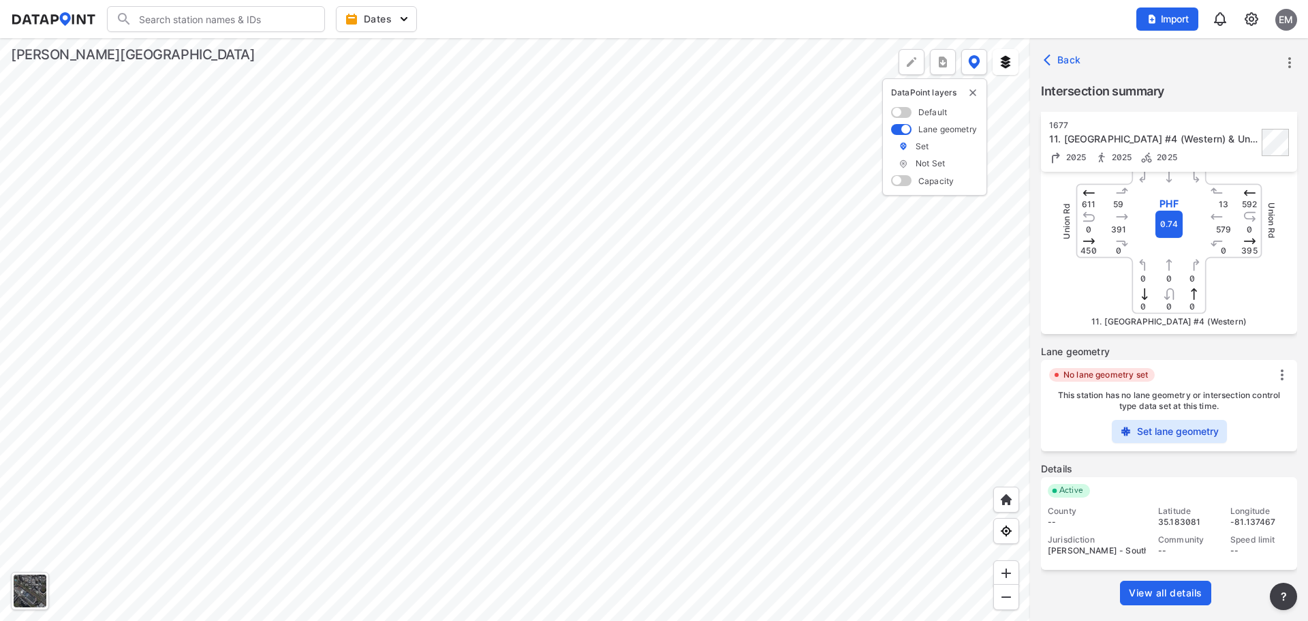
scroll to position [0, 0]
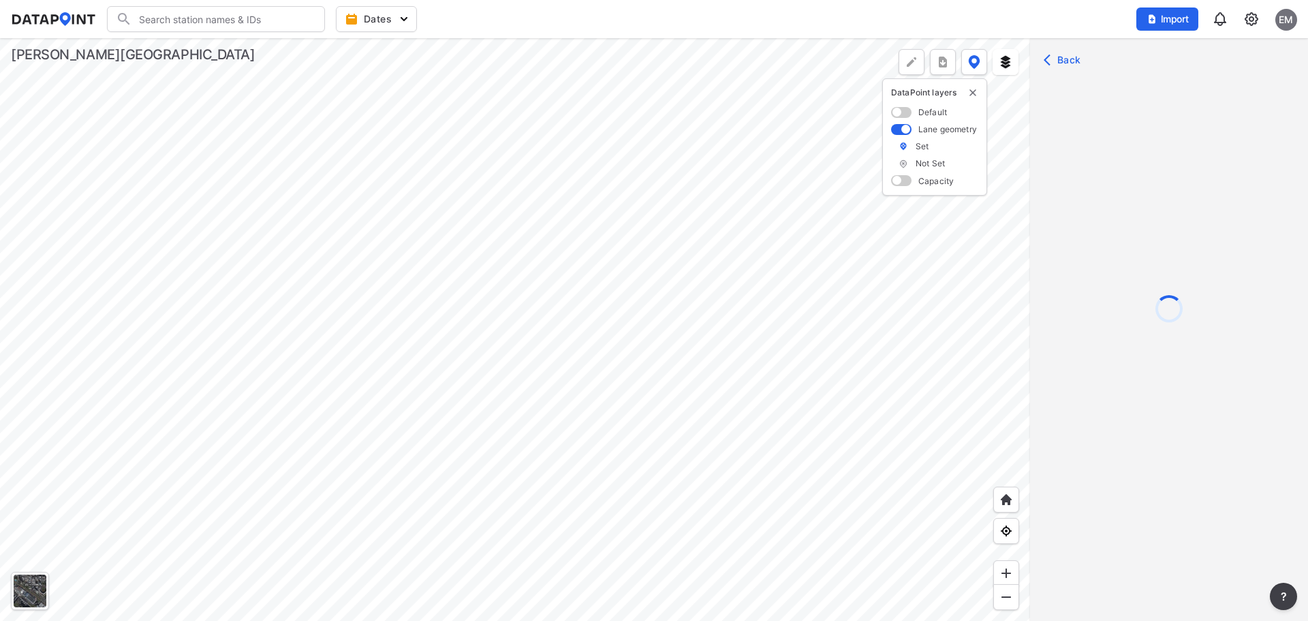
click at [718, 409] on div at bounding box center [515, 329] width 1030 height 582
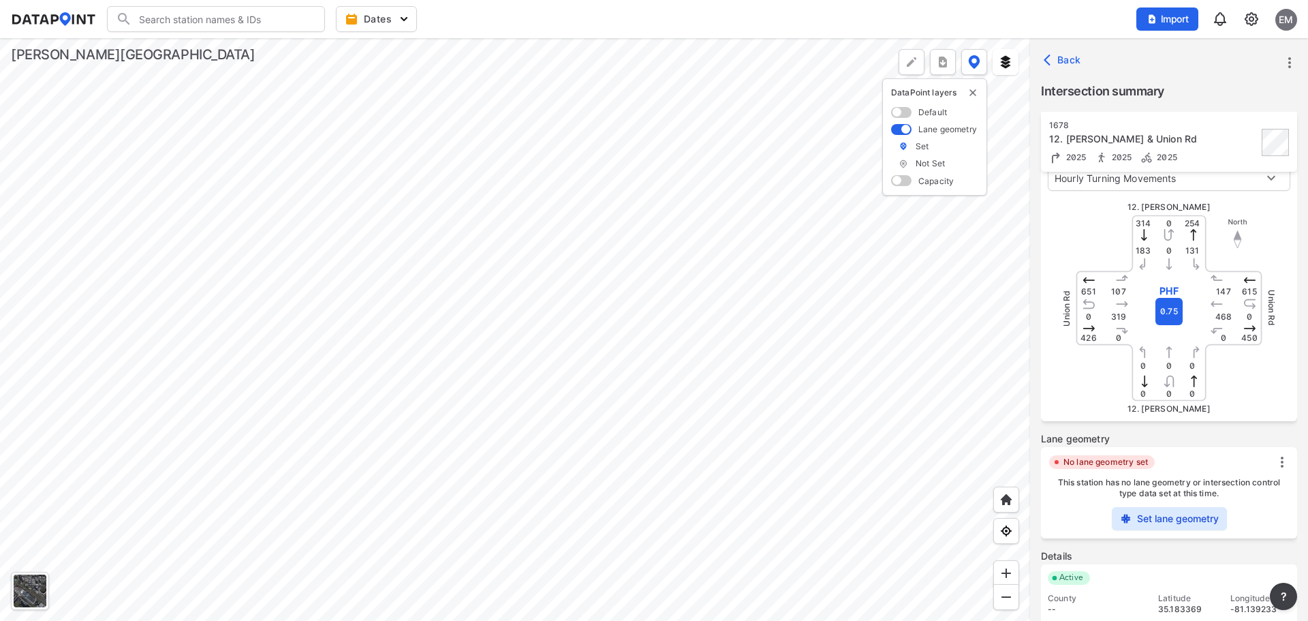
scroll to position [208, 0]
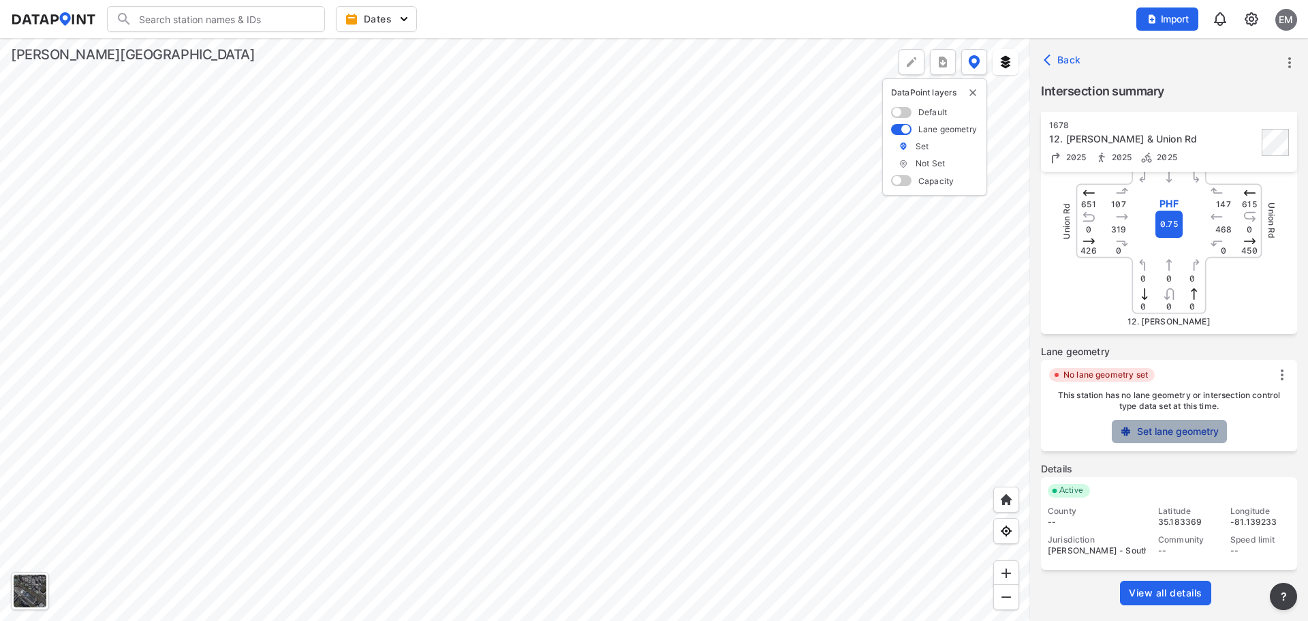
click at [1153, 424] on label "Set lane geometry" at bounding box center [1178, 431] width 82 height 14
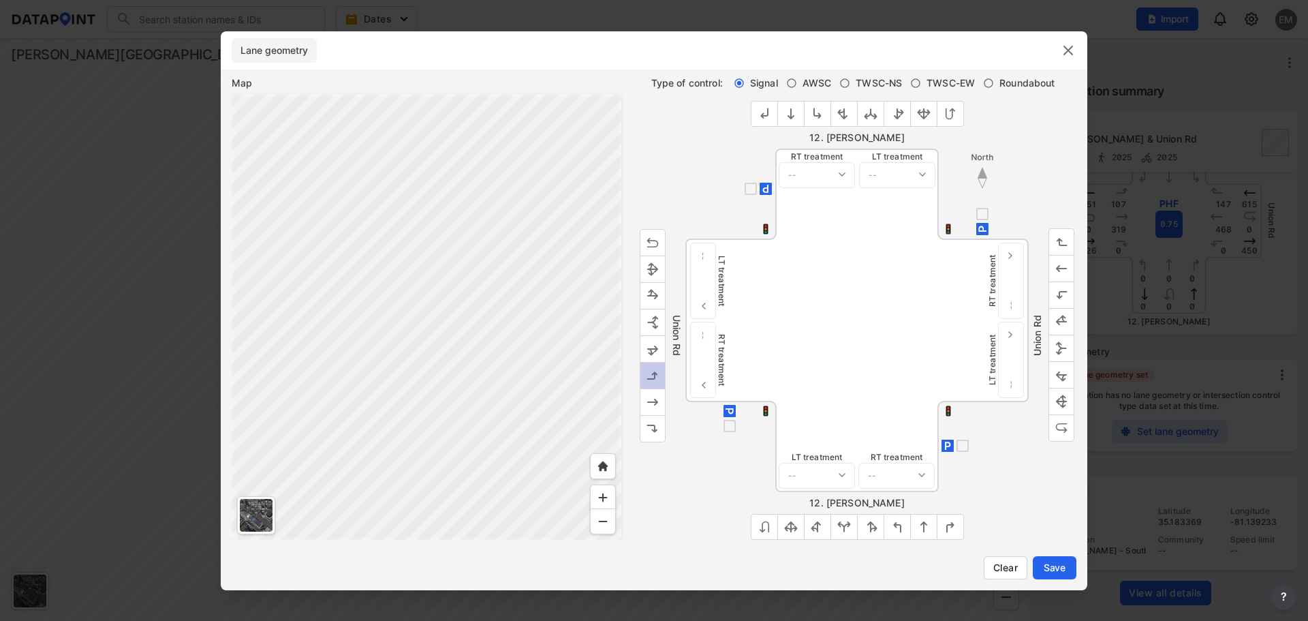
click at [650, 371] on img "outlined primary button group" at bounding box center [653, 375] width 14 height 14
click at [651, 394] on img "outlined primary button group" at bounding box center [653, 401] width 14 height 14
click at [1062, 288] on img "outlined primary button group" at bounding box center [1062, 295] width 14 height 14
click at [1057, 257] on button "outlined primary button group" at bounding box center [1061, 268] width 26 height 27
click at [1055, 240] on img "outlined primary button group" at bounding box center [1062, 242] width 14 height 14
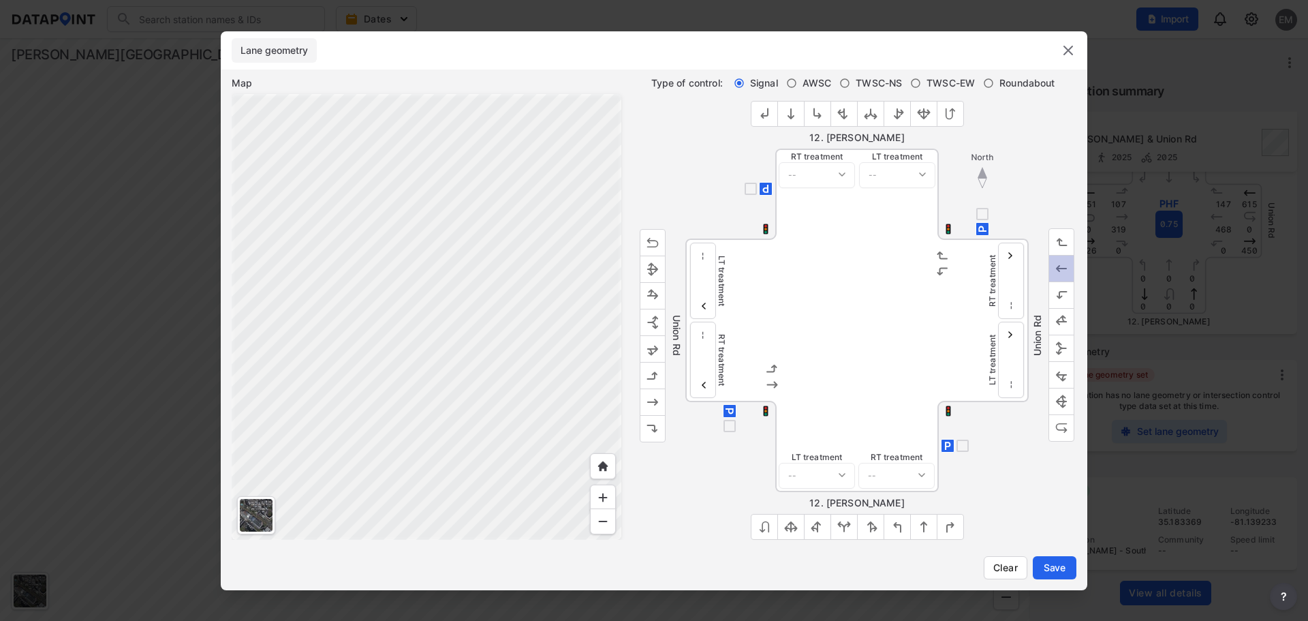
click at [1051, 268] on button "outlined primary button group" at bounding box center [1061, 268] width 26 height 27
click at [1051, 260] on button "outlined primary button group" at bounding box center [1061, 268] width 26 height 27
click at [1055, 267] on img "outlined primary button group" at bounding box center [1062, 269] width 14 height 14
click at [811, 114] on img "outlined primary button group" at bounding box center [818, 114] width 14 height 14
click at [754, 114] on button "outlined primary button group" at bounding box center [764, 114] width 27 height 26
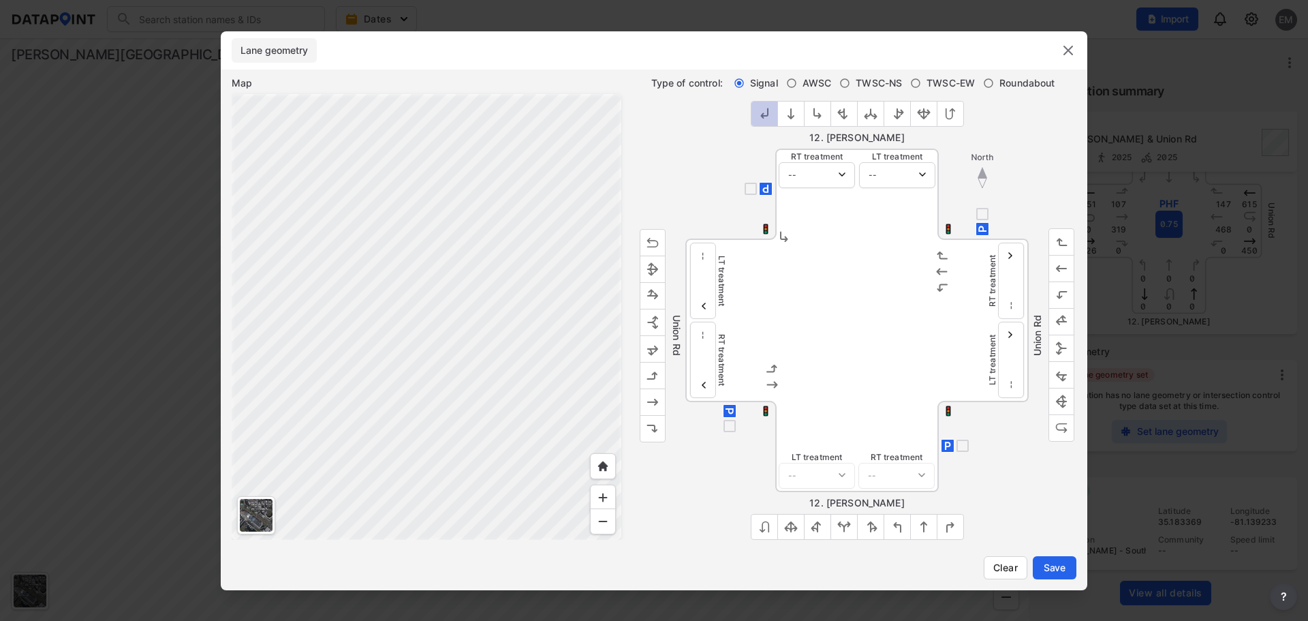
click at [766, 113] on img "outlined primary button group" at bounding box center [765, 114] width 14 height 14
click at [897, 166] on select "-- Protected Permitted" at bounding box center [897, 175] width 76 height 26
select select "1"
click at [859, 162] on select "-- Protected Permitted" at bounding box center [897, 175] width 76 height 26
drag, startPoint x: 835, startPoint y: 170, endPoint x: 835, endPoint y: 181, distance: 10.9
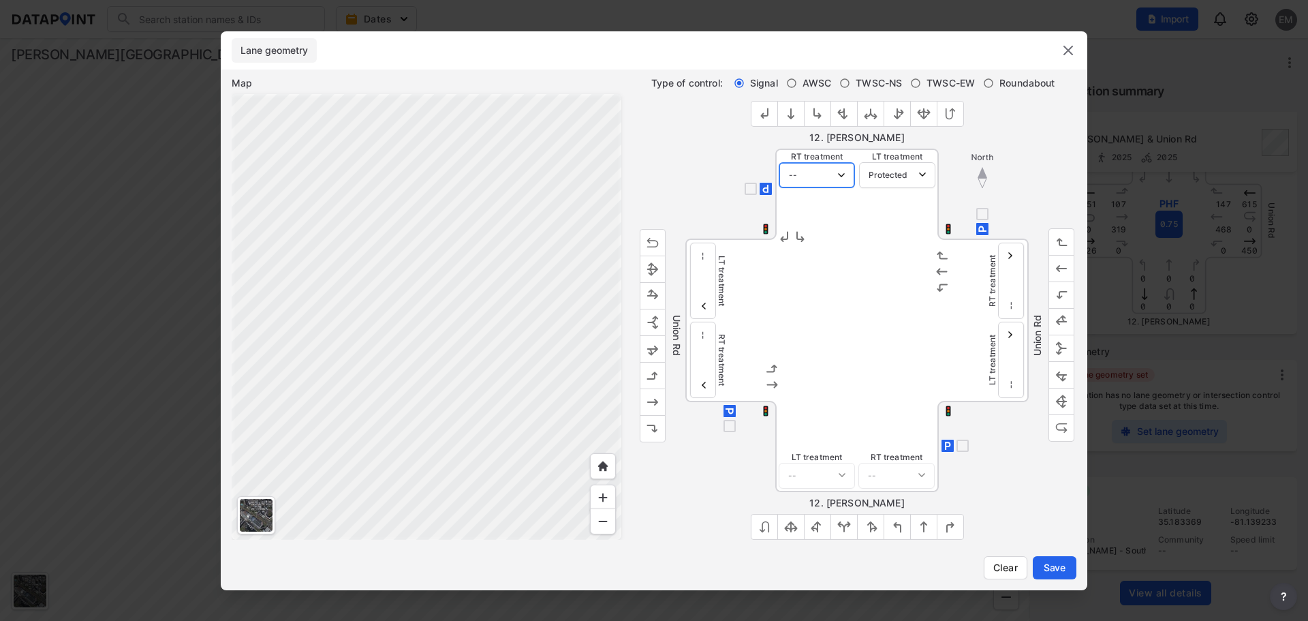
click at [835, 170] on select "-- Protected Permitted" at bounding box center [817, 175] width 76 height 26
click at [869, 296] on div at bounding box center [856, 319] width 163 height 161
click at [1014, 375] on select "-- Protected Permitted" at bounding box center [1011, 360] width 26 height 76
select select "0"
click at [998, 322] on select "-- Protected Permitted" at bounding box center [1011, 360] width 26 height 76
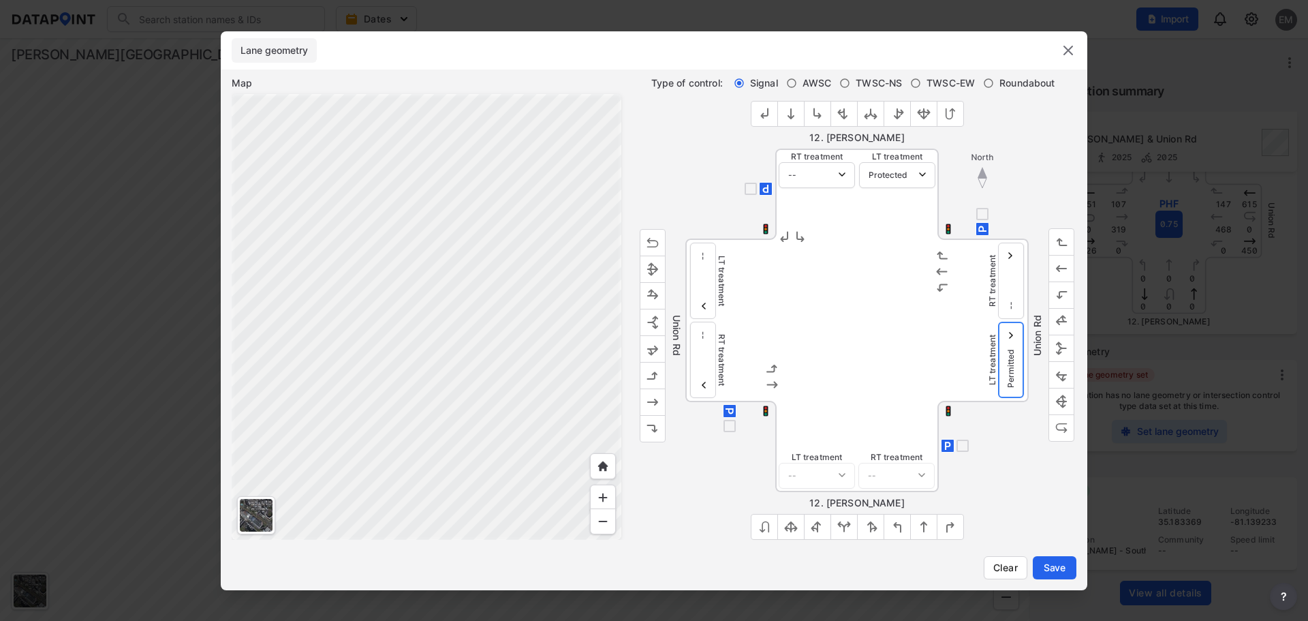
select select "0"
click at [873, 332] on div at bounding box center [856, 319] width 163 height 161
drag, startPoint x: 709, startPoint y: 288, endPoint x: 709, endPoint y: 297, distance: 8.9
click at [709, 288] on select "-- Protected Permitted" at bounding box center [703, 281] width 26 height 76
select select
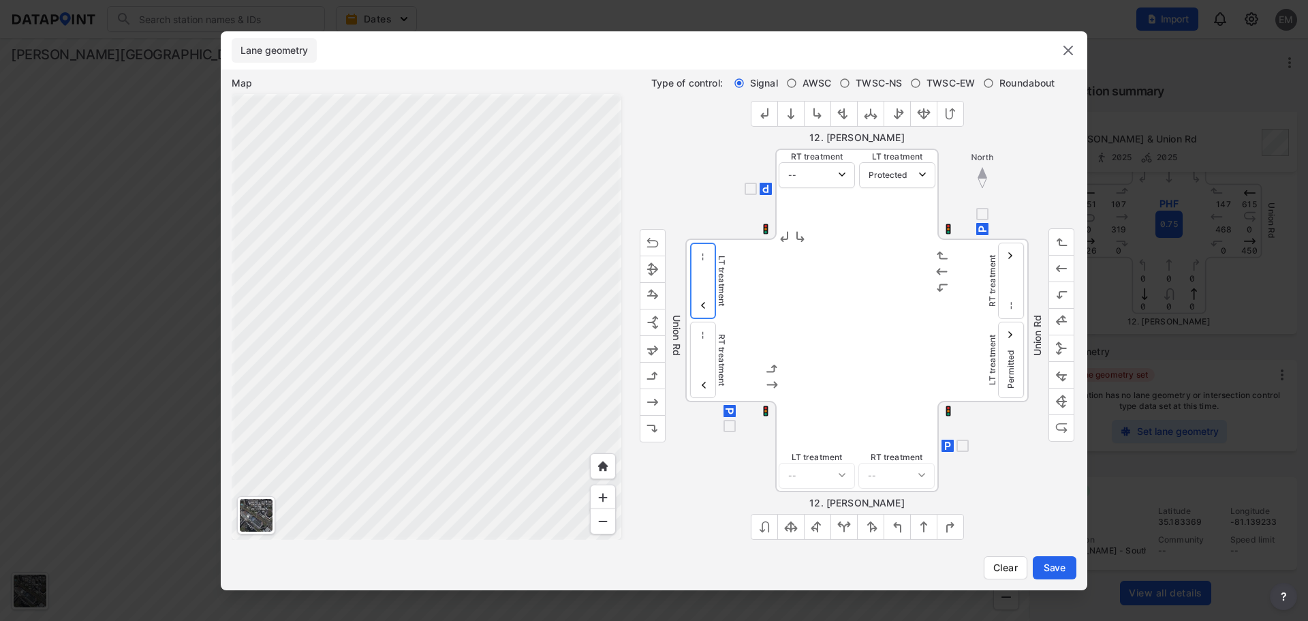
click at [690, 243] on select "-- Protected Permitted" at bounding box center [703, 281] width 26 height 76
select select
click at [861, 314] on div at bounding box center [856, 319] width 163 height 161
click at [1053, 565] on span "Save" at bounding box center [1054, 568] width 27 height 14
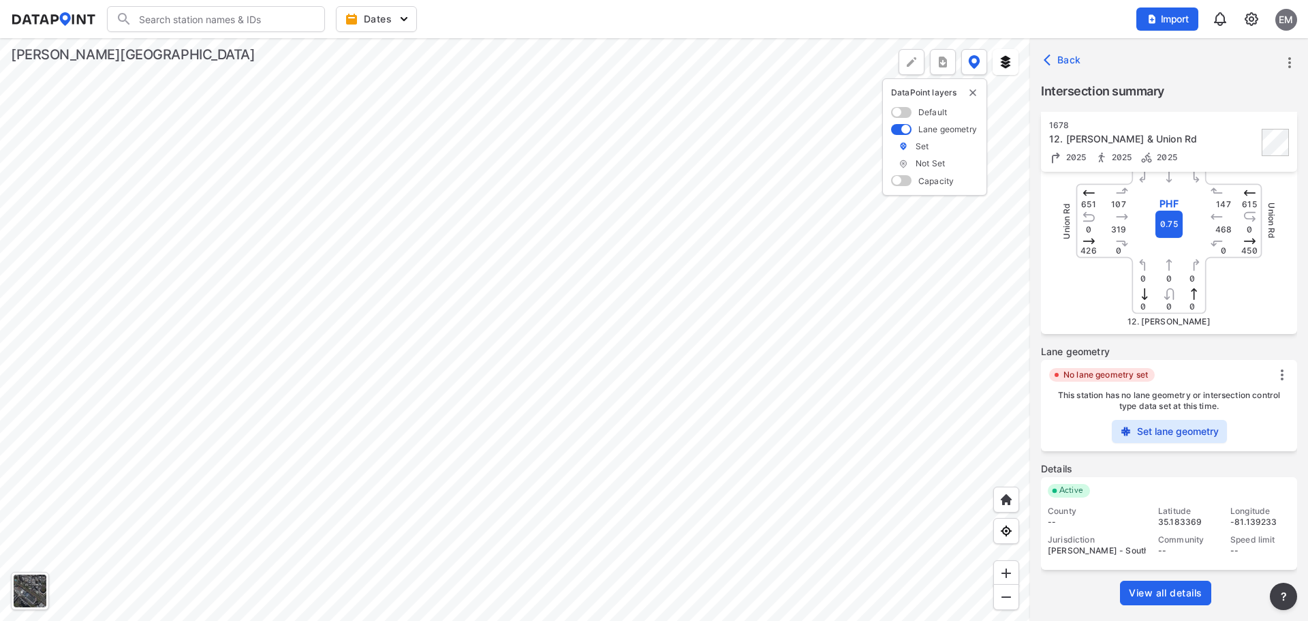
scroll to position [0, 0]
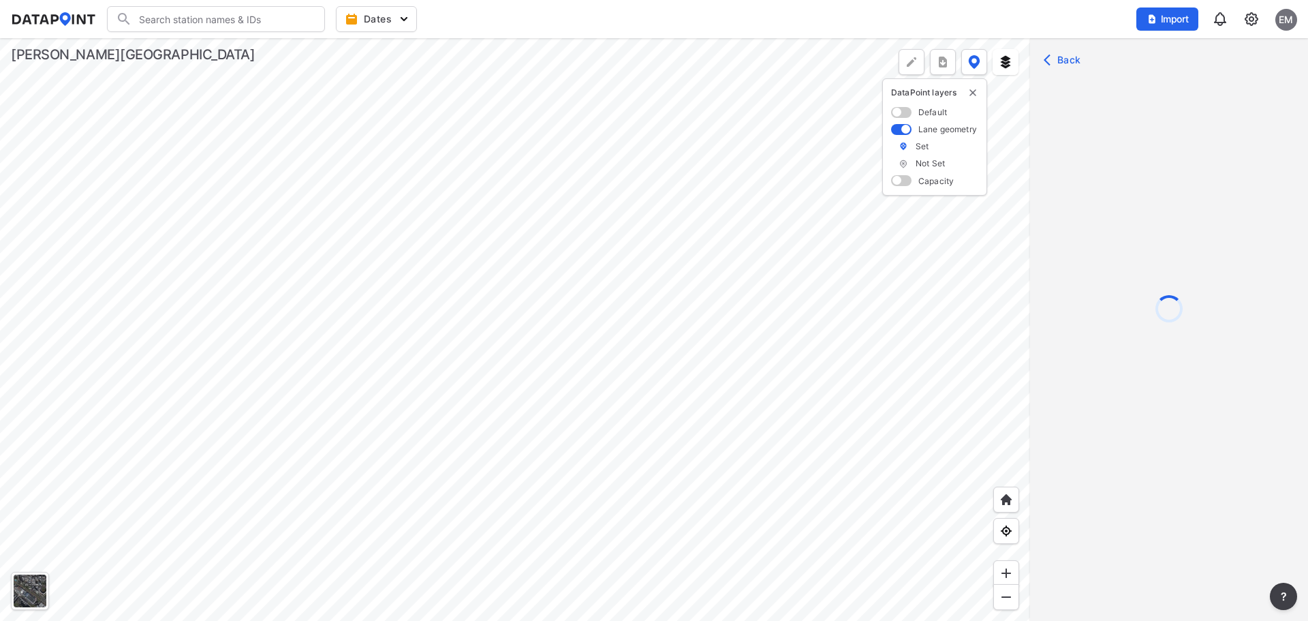
click at [573, 375] on div at bounding box center [515, 329] width 1030 height 582
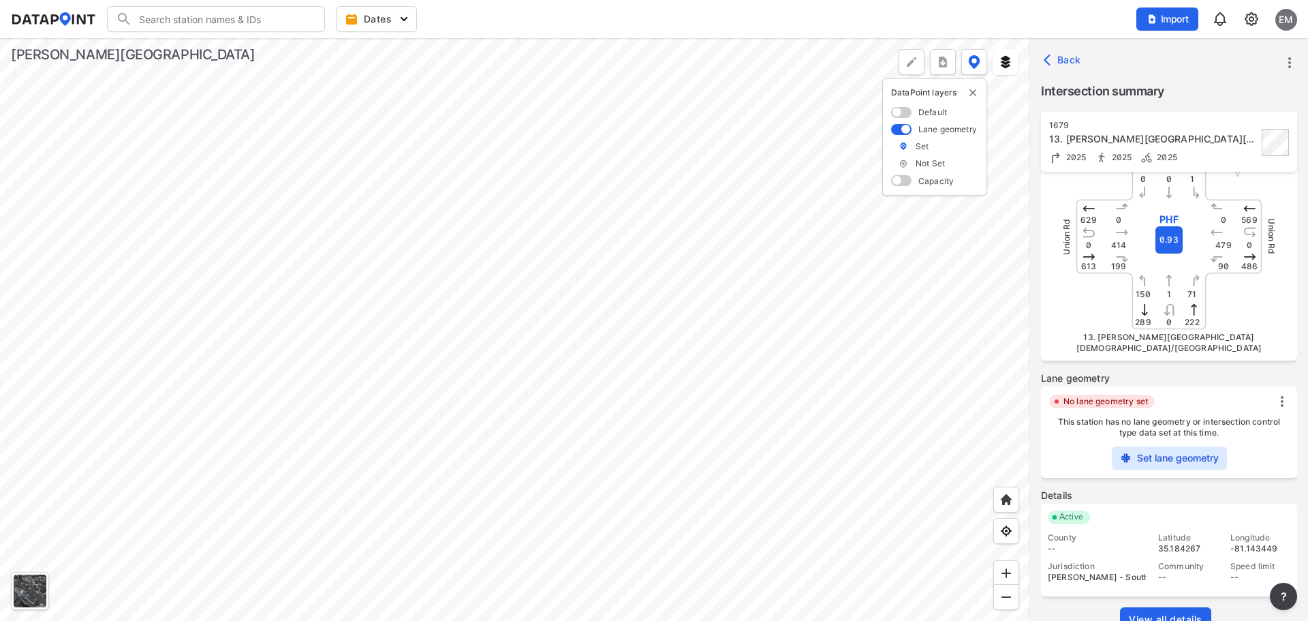
scroll to position [208, 0]
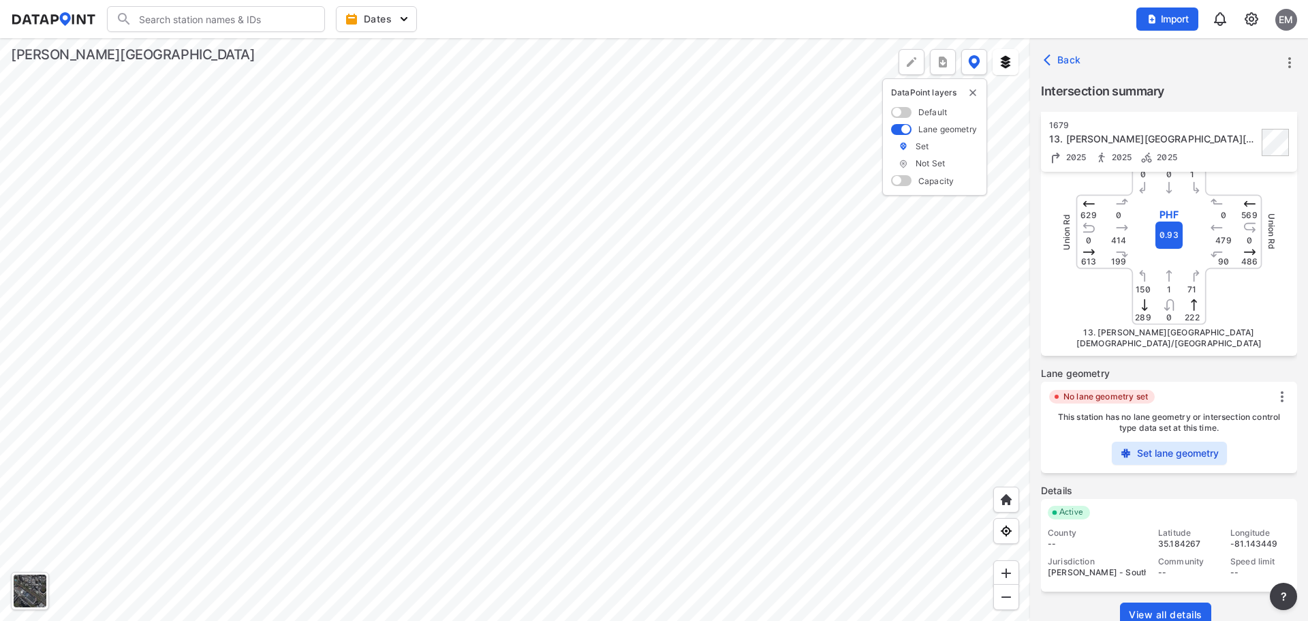
click at [1177, 451] on div "Peak hour summary [DATE] ([DATE]) [DATE] ([DATE]) PM PM PM Peak hour 5:00 PM - …" at bounding box center [1169, 311] width 256 height 674
click at [1177, 446] on label "Set lane geometry" at bounding box center [1178, 453] width 82 height 14
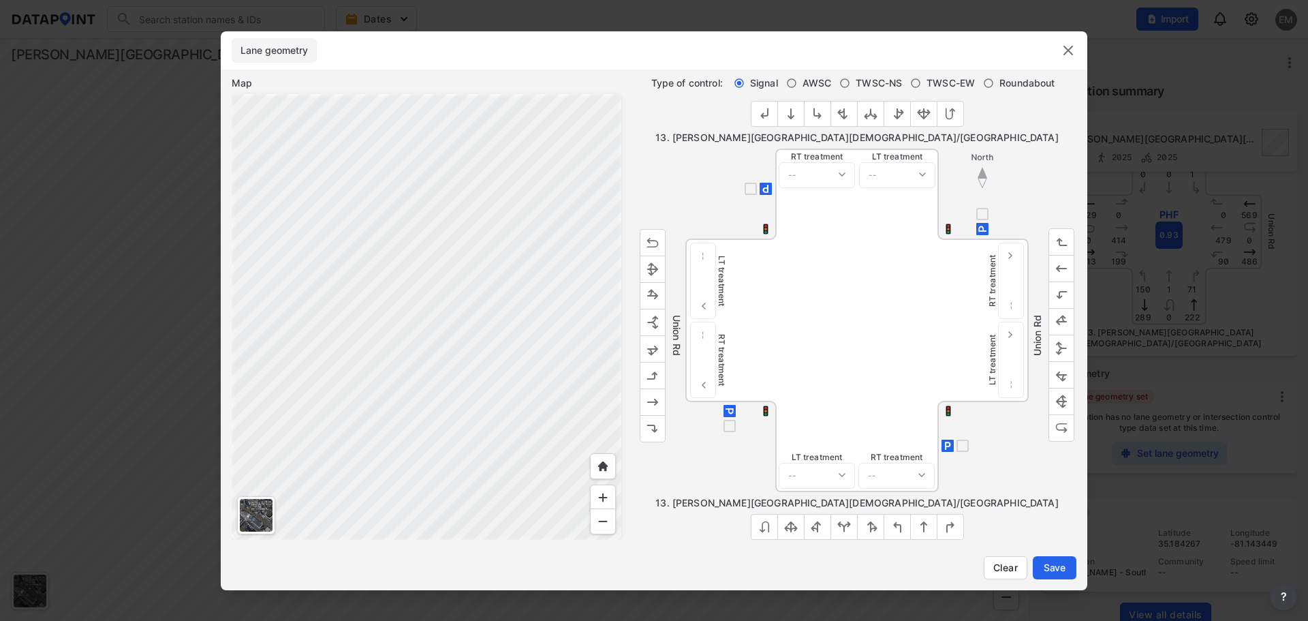
click at [816, 527] on img "outlined primary button group" at bounding box center [818, 527] width 14 height 14
click at [950, 527] on img "outlined primary button group" at bounding box center [951, 527] width 14 height 14
click at [651, 267] on img "outlined primary button group" at bounding box center [653, 269] width 14 height 14
click at [1058, 316] on img "outlined primary button group" at bounding box center [1062, 322] width 14 height 14
click at [1058, 284] on button "outlined primary button group" at bounding box center [1061, 294] width 26 height 27
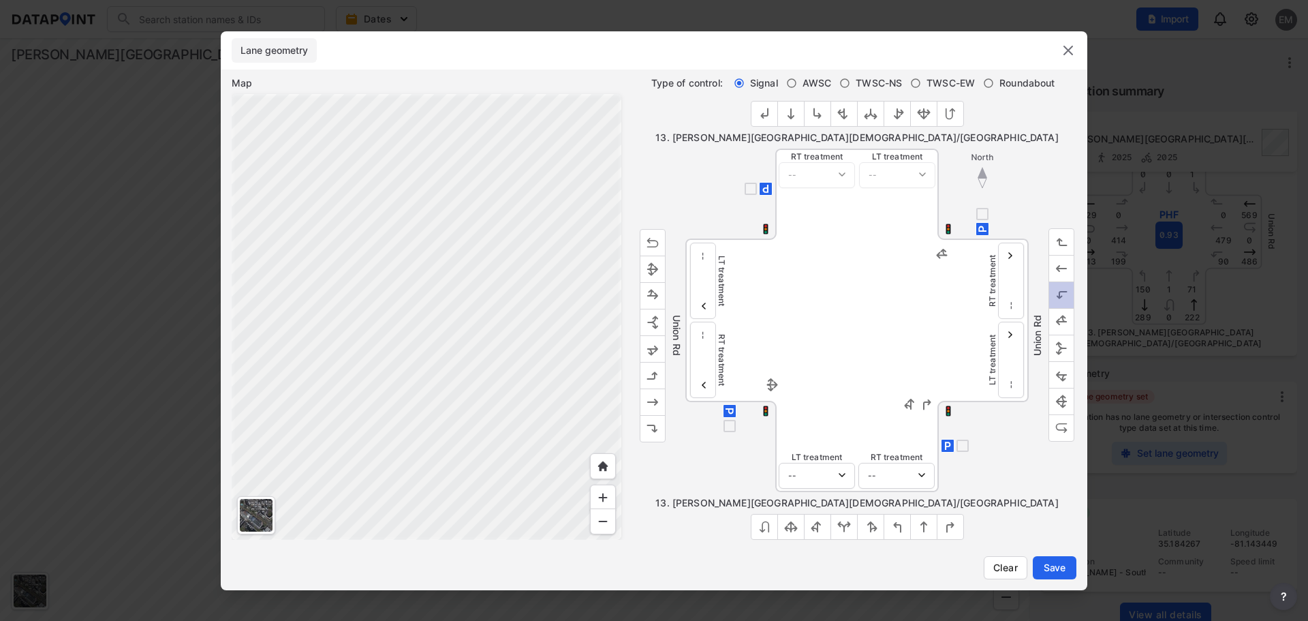
click at [1057, 298] on img "outlined primary button group" at bounding box center [1062, 295] width 14 height 14
click at [922, 112] on img "outlined primary button group" at bounding box center [924, 114] width 14 height 14
click at [794, 465] on select "-- Protected Permitted" at bounding box center [817, 476] width 76 height 26
select select "1"
click at [779, 463] on select "-- Protected Permitted" at bounding box center [817, 476] width 76 height 26
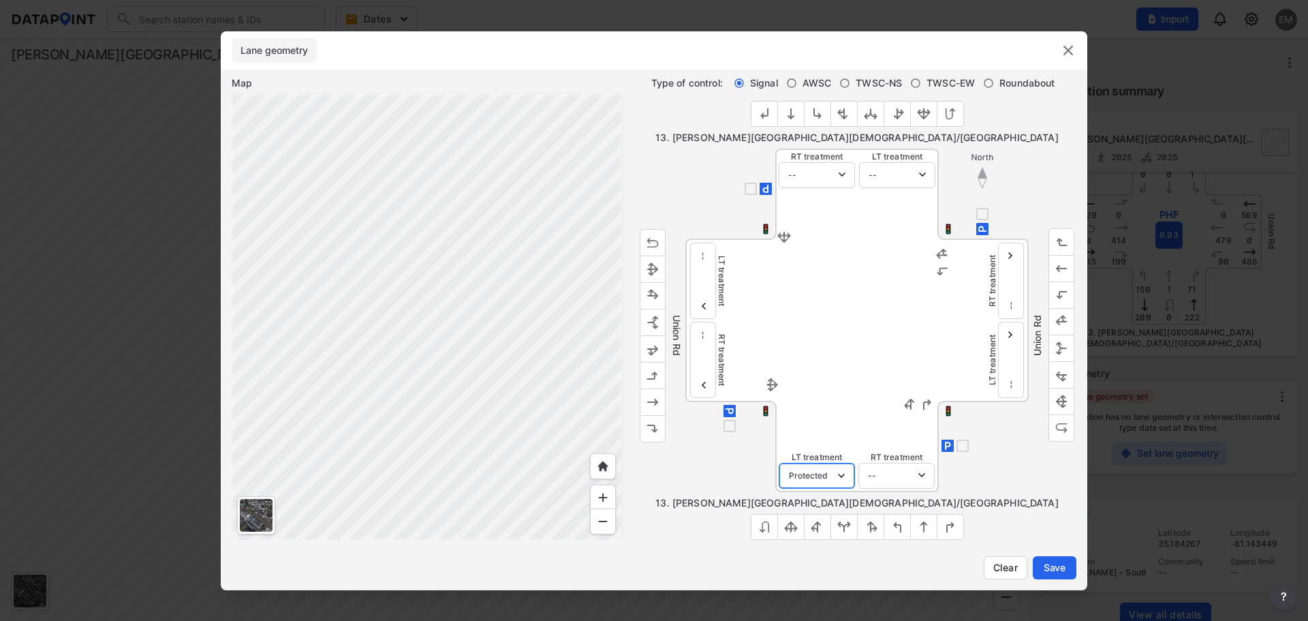
select select "1"
click at [824, 473] on select "-- Protected Permitted" at bounding box center [817, 476] width 76 height 26
select select "0"
click at [779, 463] on select "-- Protected Permitted" at bounding box center [817, 476] width 76 height 26
select select "0"
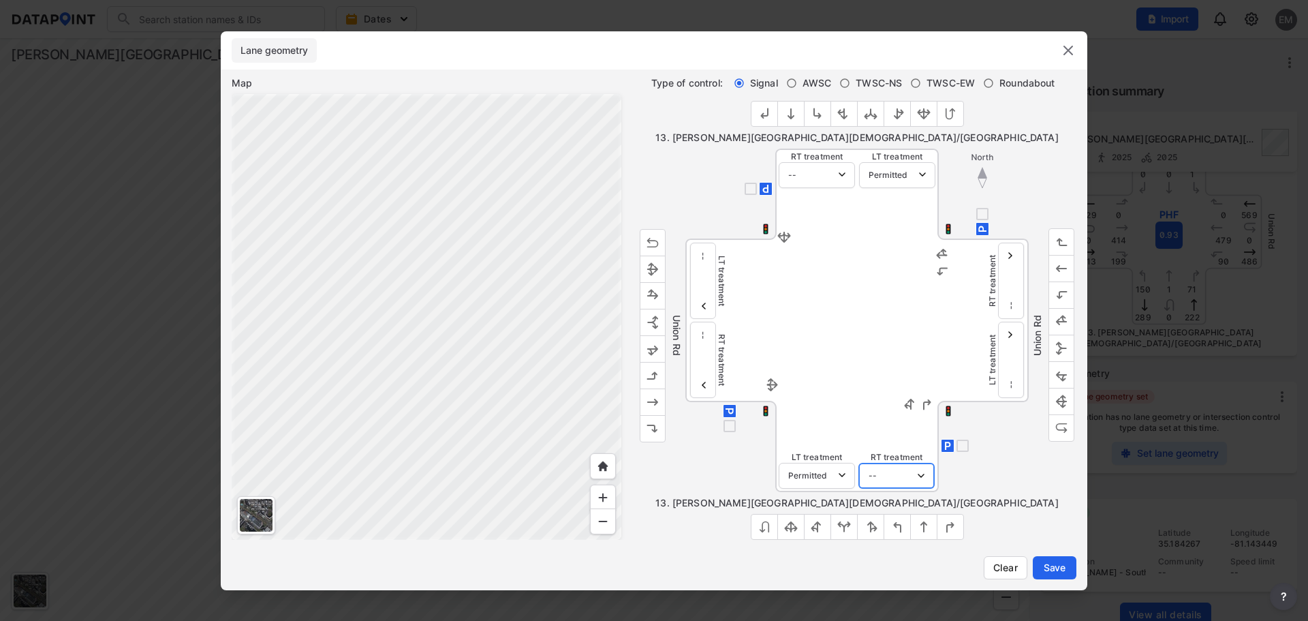
click at [911, 480] on select "-- Protected Permitted" at bounding box center [896, 476] width 76 height 26
select select "0"
click at [858, 463] on select "-- Protected Permitted" at bounding box center [896, 476] width 76 height 26
select select "0"
drag, startPoint x: 702, startPoint y: 349, endPoint x: 706, endPoint y: 395, distance: 45.9
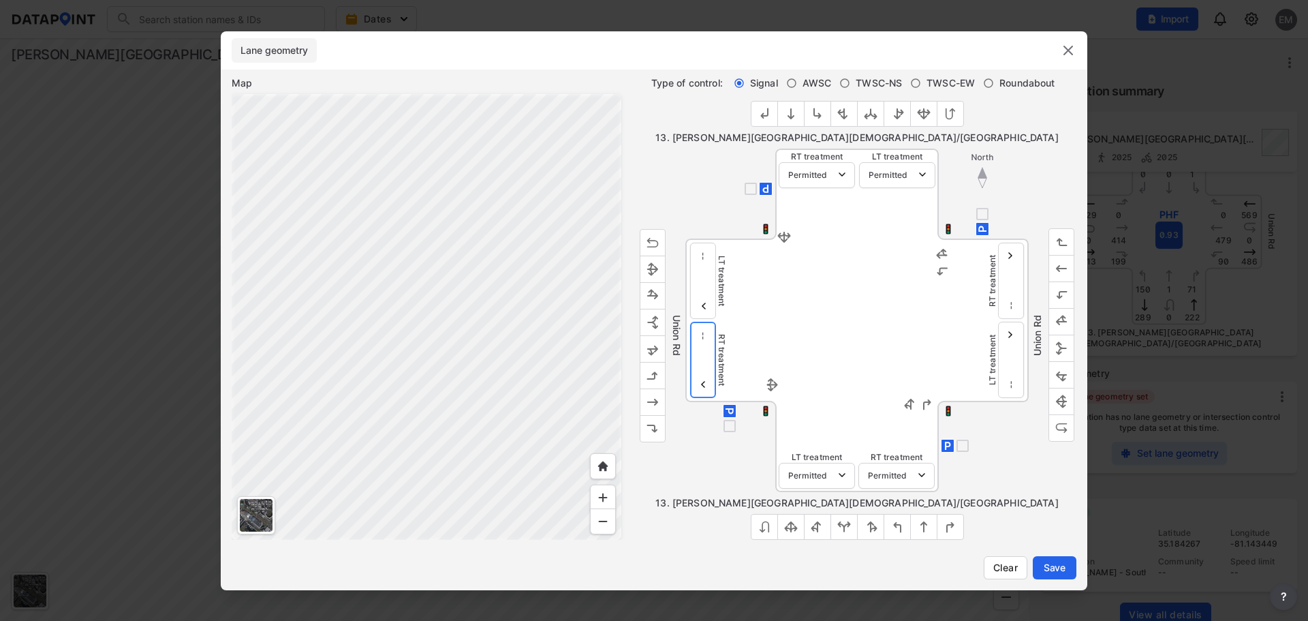
click at [702, 350] on select "-- Protected Permitted" at bounding box center [703, 360] width 26 height 76
select select "0"
click at [690, 322] on select "-- Protected Permitted" at bounding box center [703, 360] width 26 height 76
select select "0"
click at [709, 445] on div at bounding box center [730, 446] width 91 height 91
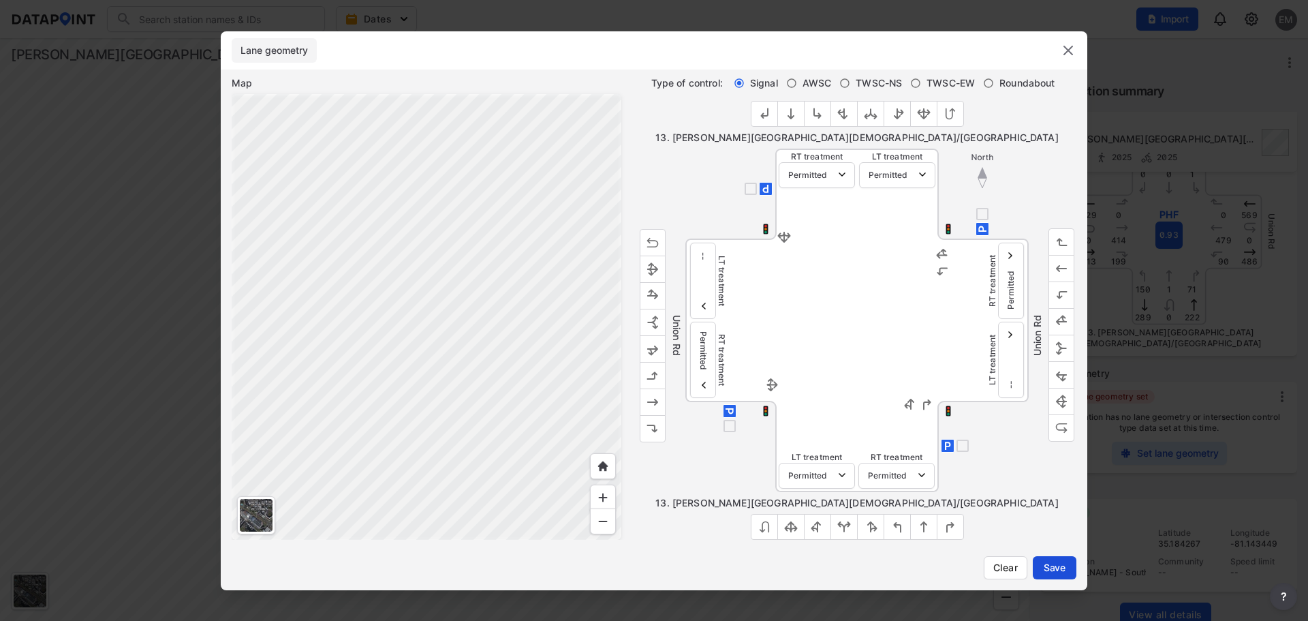
click at [1065, 559] on button "Save" at bounding box center [1055, 567] width 44 height 23
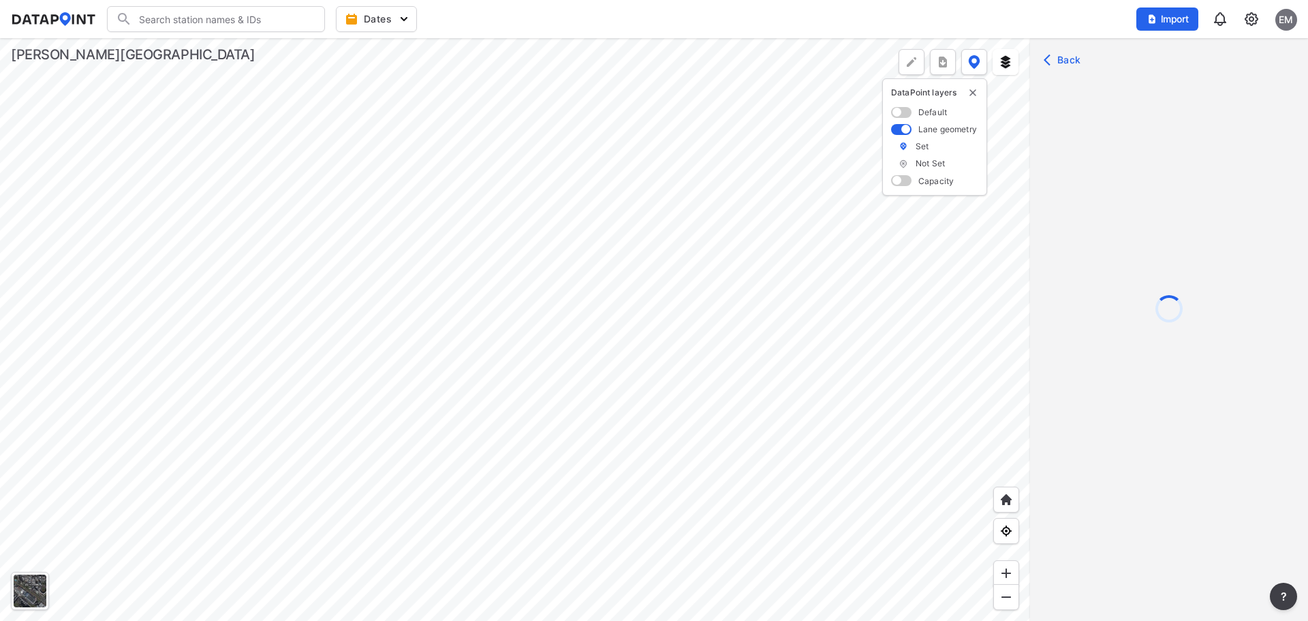
scroll to position [0, 0]
click at [466, 512] on div at bounding box center [515, 329] width 1030 height 582
click at [514, 436] on div at bounding box center [515, 329] width 1030 height 582
click at [559, 202] on div at bounding box center [515, 329] width 1030 height 582
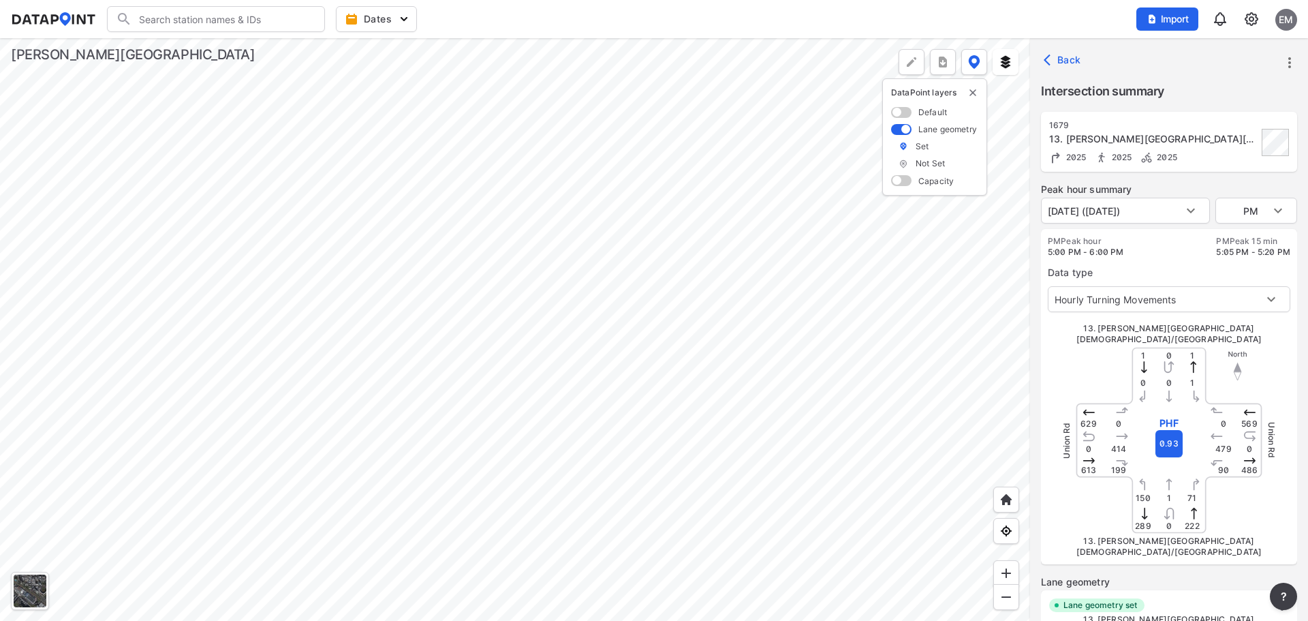
type input "5682"
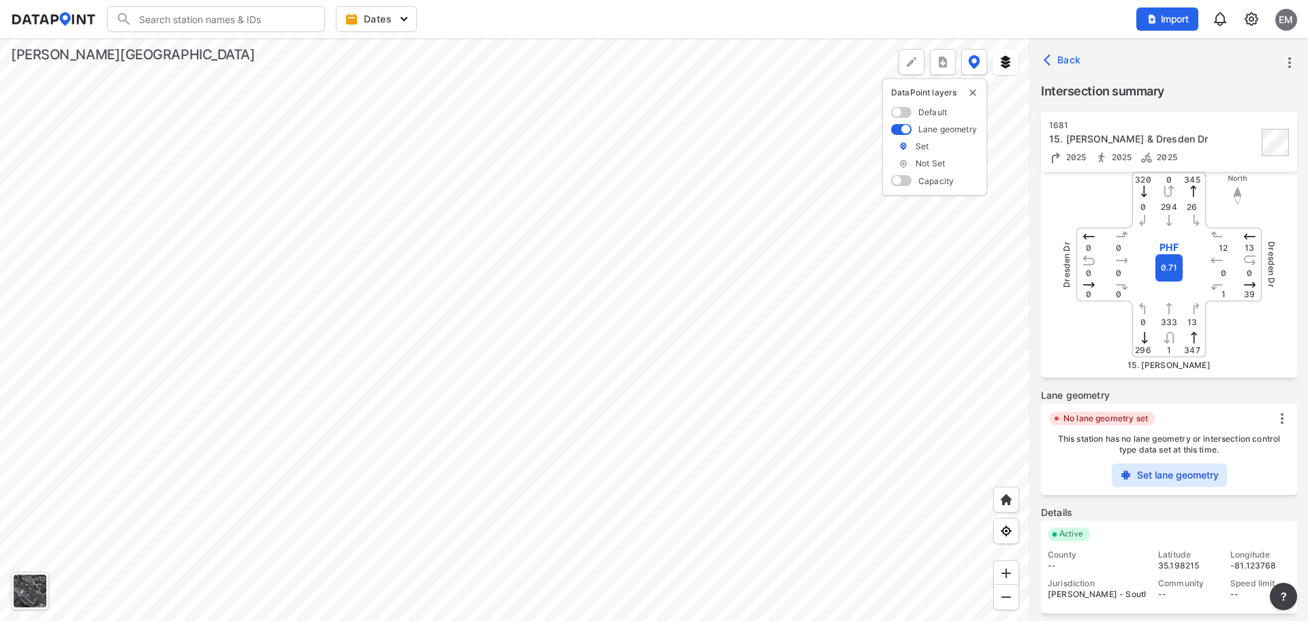
scroll to position [204, 0]
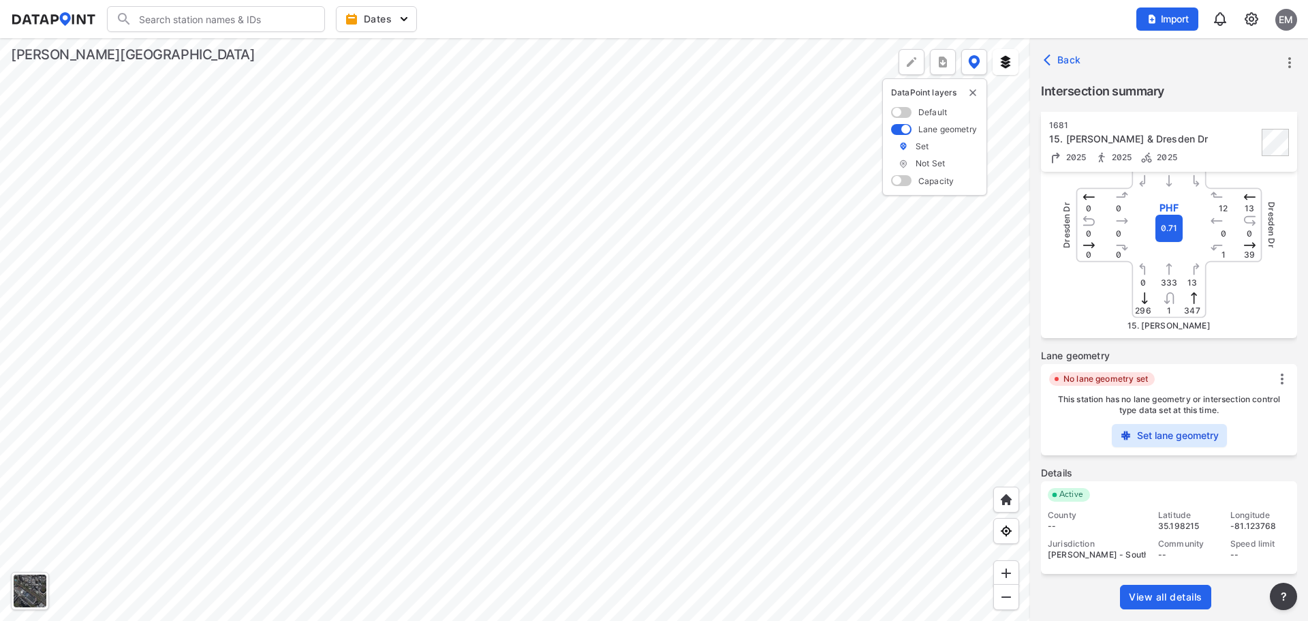
click at [1189, 431] on label "Set lane geometry" at bounding box center [1178, 436] width 82 height 14
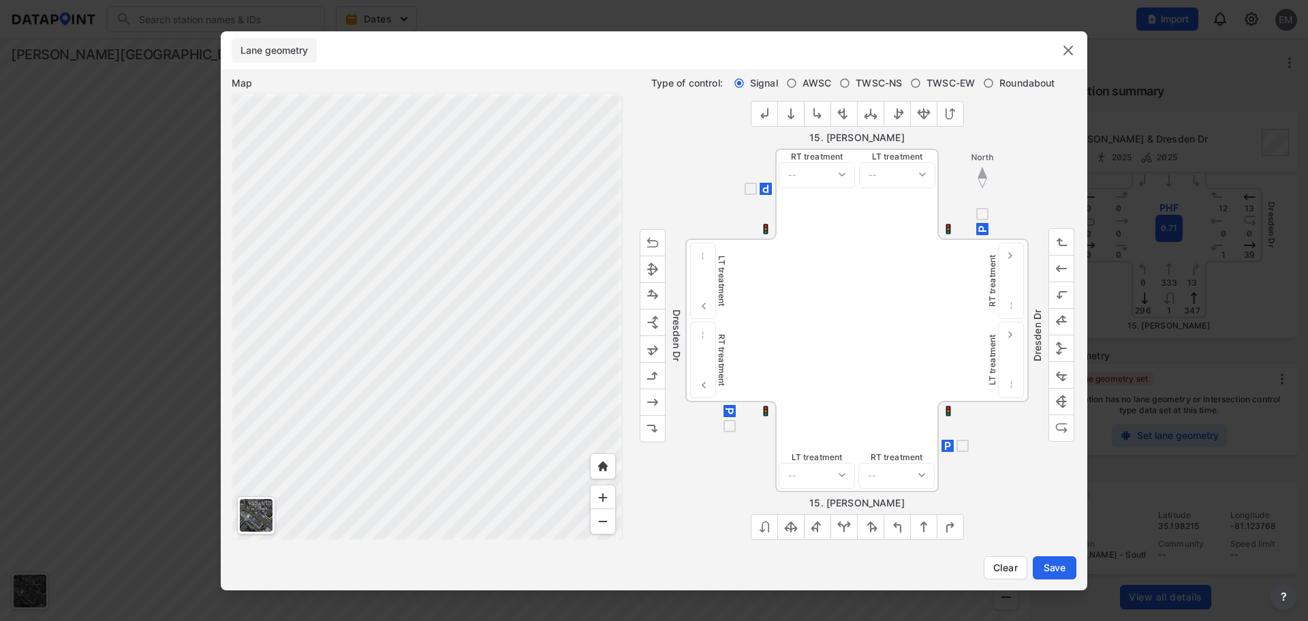
click at [948, 85] on span "TWSC-EW" at bounding box center [951, 83] width 48 height 14
click at [921, 85] on input "TWSC-EW" at bounding box center [915, 83] width 11 height 11
radio input "true"
click at [1063, 355] on img "outlined primary button group" at bounding box center [1062, 348] width 14 height 14
click at [871, 527] on img "outlined primary button group" at bounding box center [871, 527] width 14 height 14
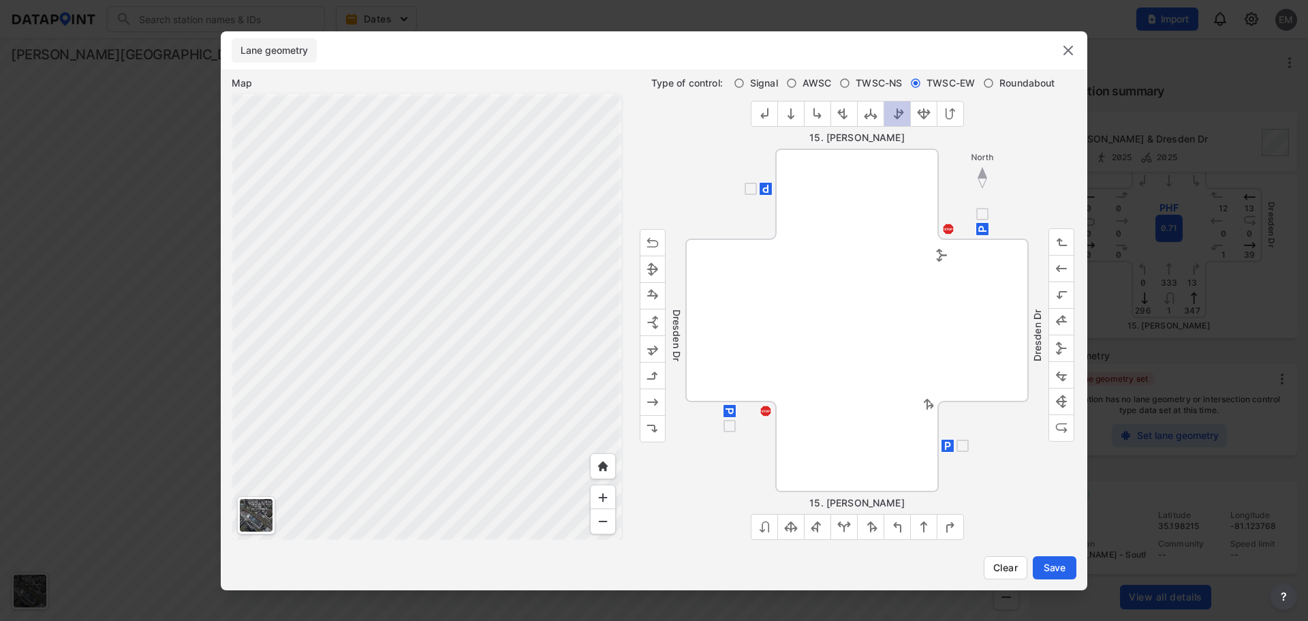
click at [904, 114] on button "outlined primary button group" at bounding box center [897, 114] width 27 height 26
click at [897, 112] on img "outlined primary button group" at bounding box center [897, 114] width 14 height 14
click at [1046, 566] on span "Save" at bounding box center [1054, 568] width 27 height 14
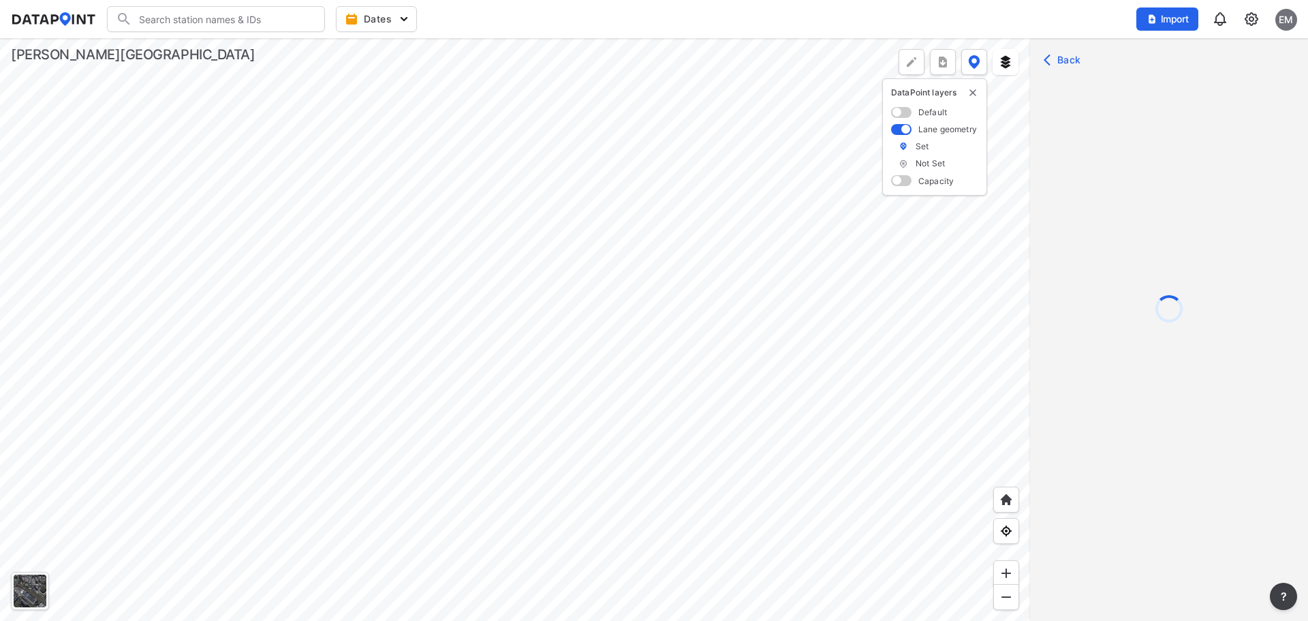
scroll to position [0, 0]
click at [505, 603] on div at bounding box center [515, 329] width 1030 height 582
click at [640, 295] on div at bounding box center [515, 329] width 1030 height 582
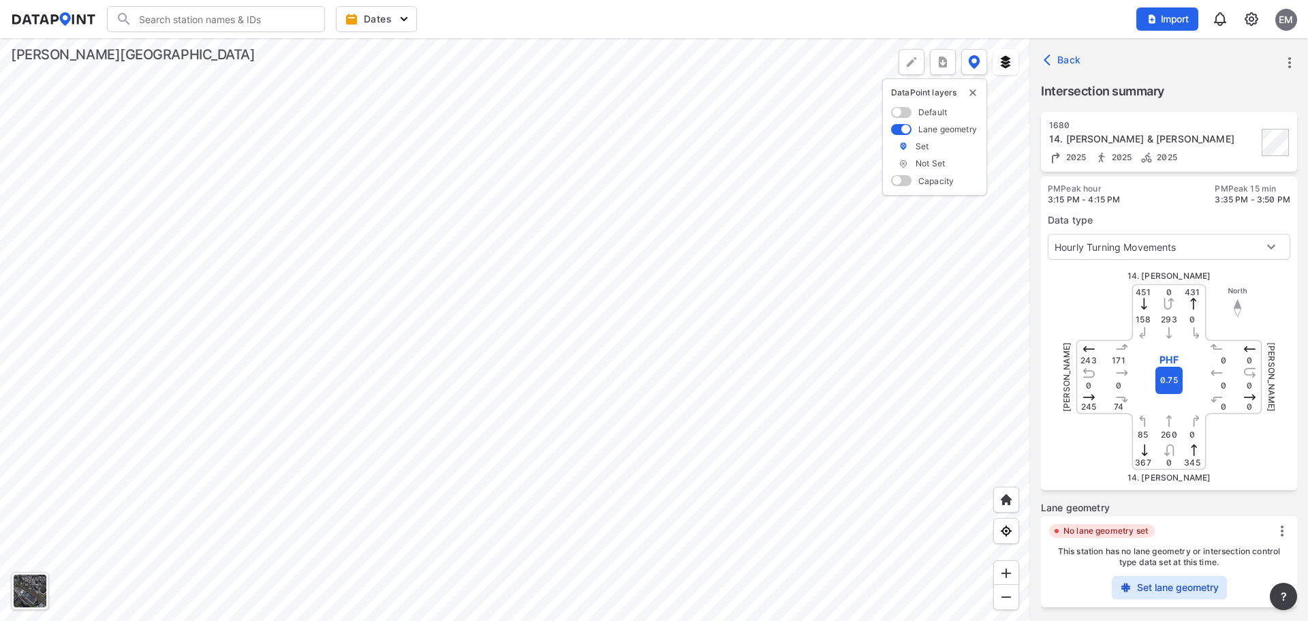
scroll to position [208, 0]
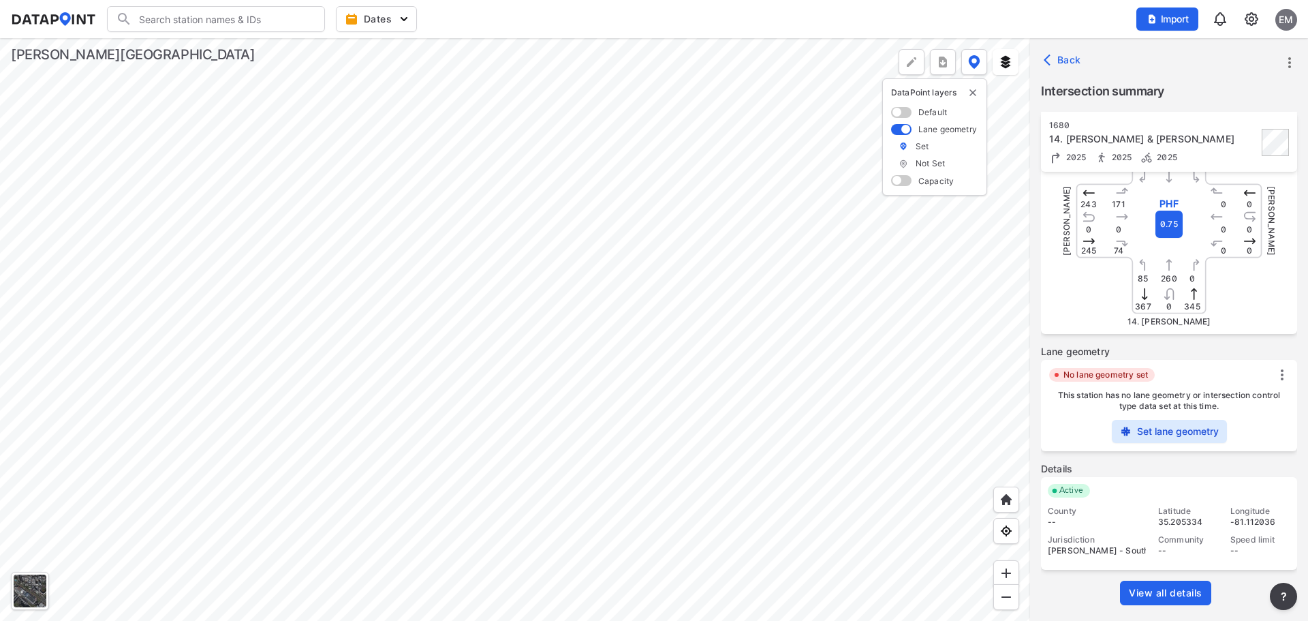
click at [1162, 437] on label "Set lane geometry" at bounding box center [1178, 431] width 82 height 14
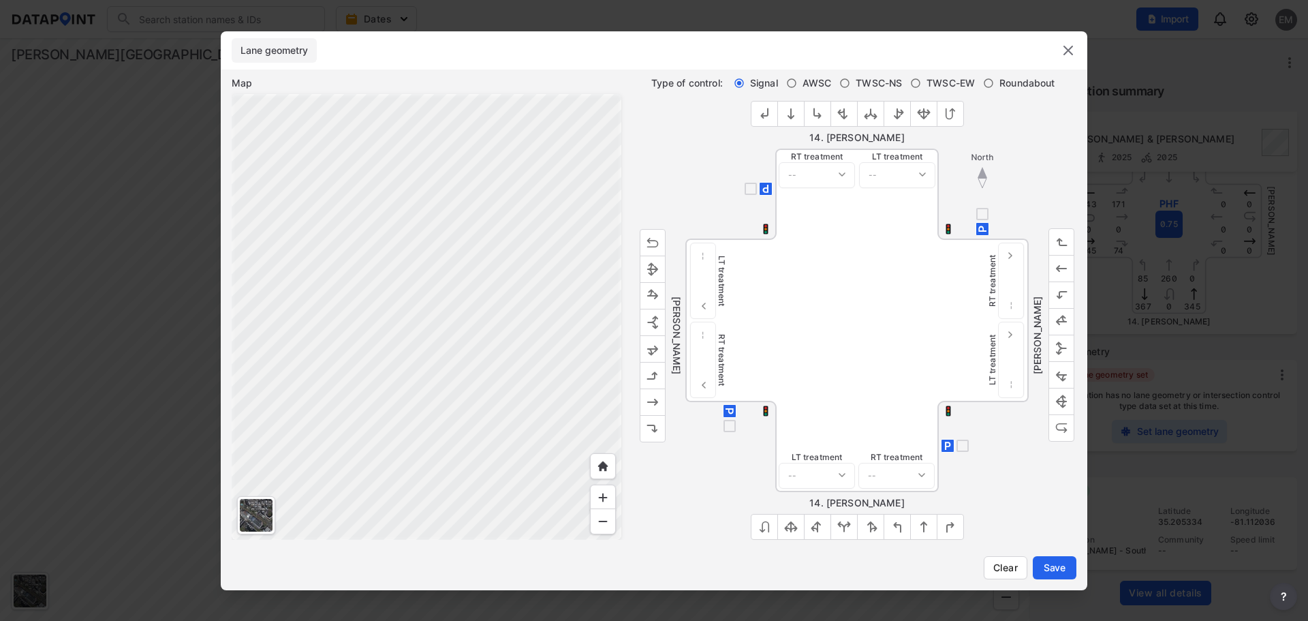
click at [841, 111] on img "outlined primary button group" at bounding box center [844, 114] width 14 height 14
click at [819, 527] on img "outlined primary button group" at bounding box center [818, 527] width 14 height 14
click at [653, 325] on img "outlined primary button group" at bounding box center [653, 322] width 14 height 14
drag, startPoint x: 698, startPoint y: 274, endPoint x: 713, endPoint y: 290, distance: 21.7
click at [698, 274] on select "-- Protected Permitted" at bounding box center [703, 281] width 26 height 76
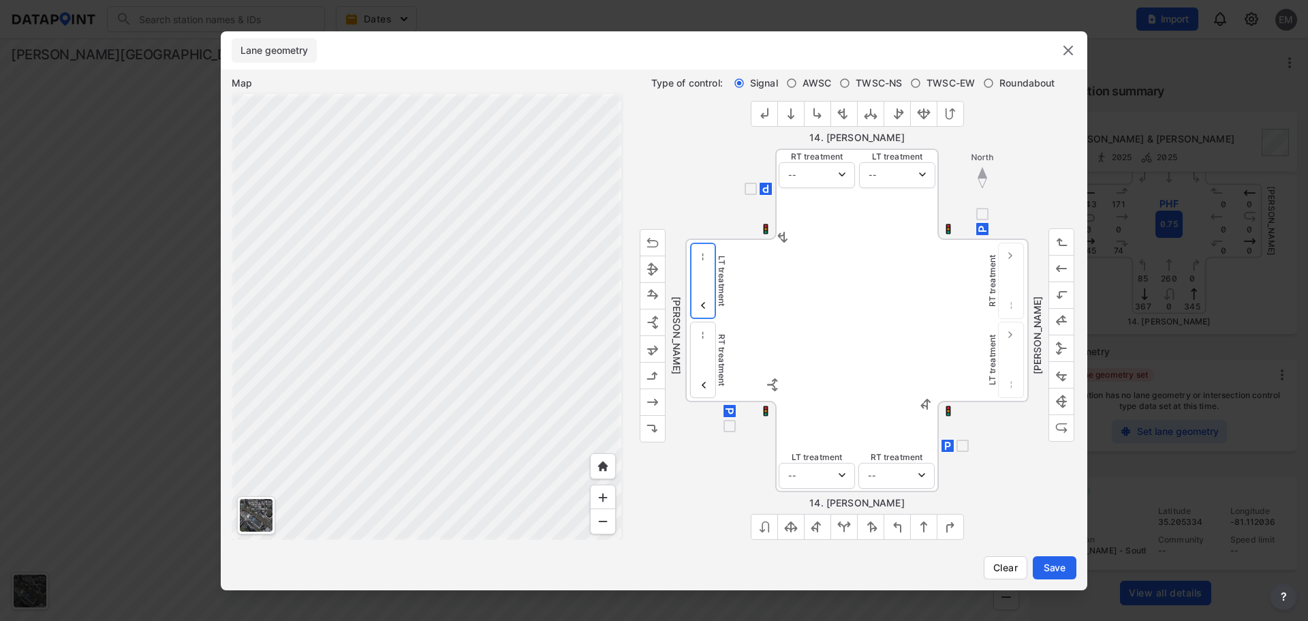
click at [690, 243] on select "-- Protected Permitted" at bounding box center [703, 281] width 26 height 76
click at [717, 270] on label "LT treatment" at bounding box center [721, 280] width 11 height 51
click at [706, 283] on select "-- Protected Permitted" at bounding box center [703, 281] width 26 height 76
select select "1"
click at [690, 243] on select "-- Protected Permitted" at bounding box center [703, 281] width 26 height 76
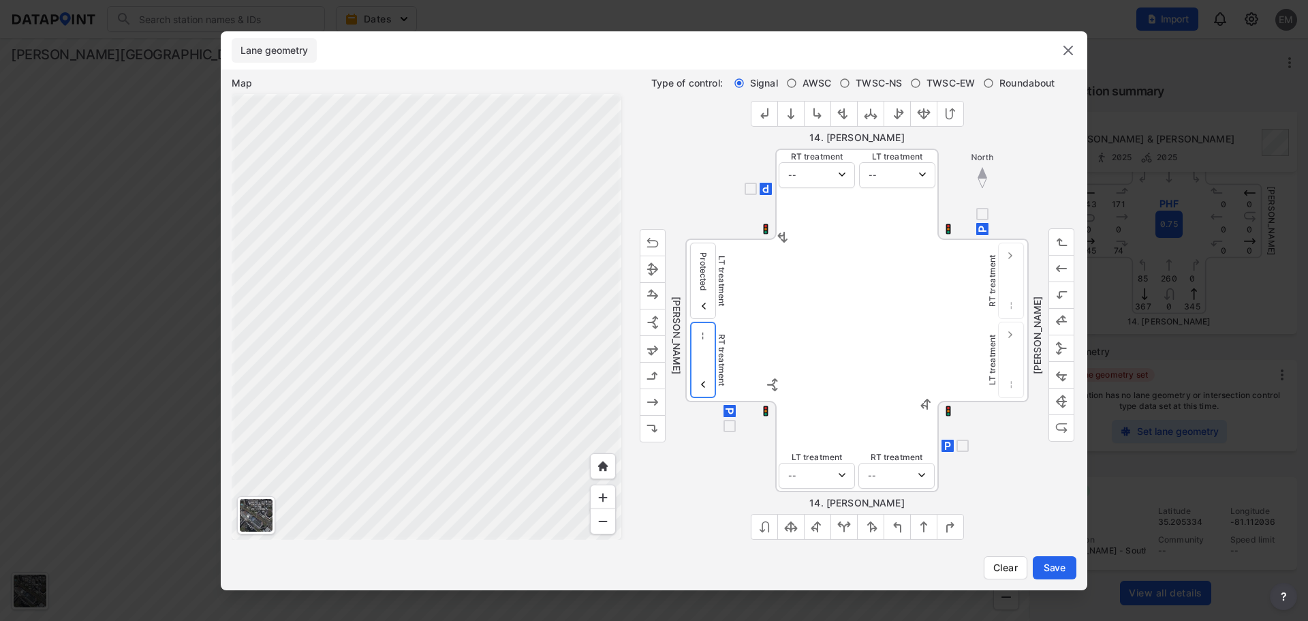
click at [701, 363] on select "-- Protected Permitted" at bounding box center [703, 360] width 26 height 76
click at [690, 322] on select "-- Protected Permitted" at bounding box center [703, 360] width 26 height 76
drag, startPoint x: 700, startPoint y: 359, endPoint x: 700, endPoint y: 367, distance: 8.2
click at [700, 359] on select "-- Protected Permitted" at bounding box center [703, 360] width 26 height 76
select select "1"
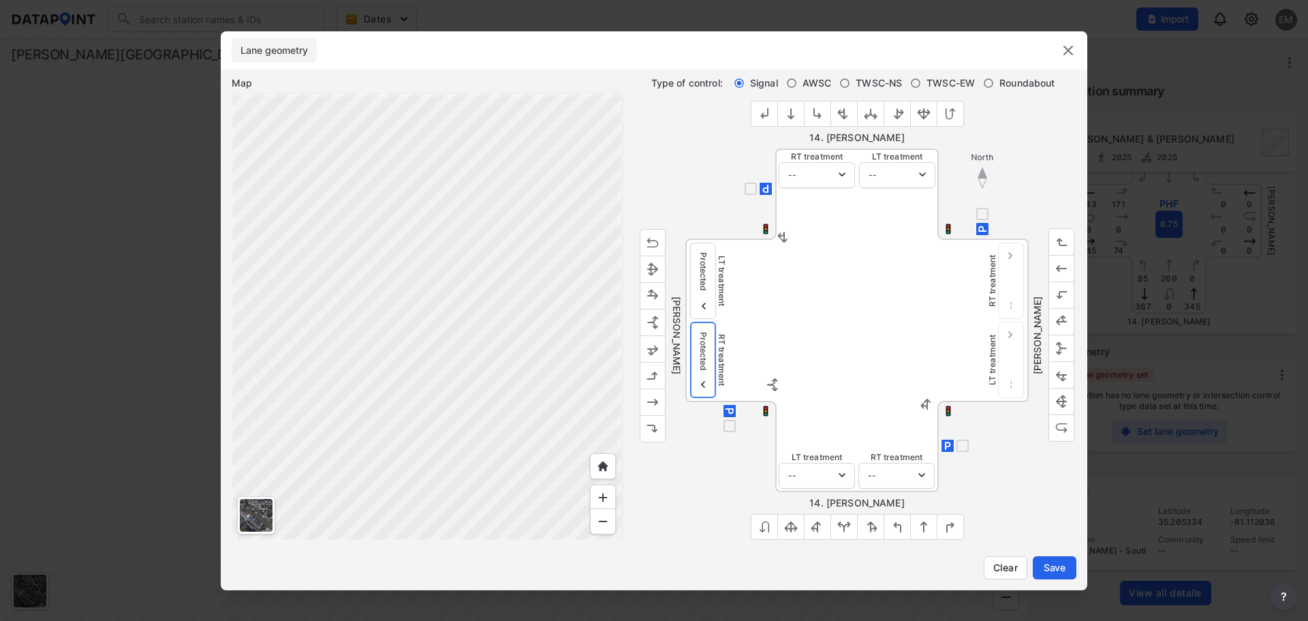
click at [690, 322] on select "-- Protected Permitted" at bounding box center [703, 360] width 26 height 76
click at [823, 467] on select "-- Protected Permitted" at bounding box center [817, 476] width 76 height 26
select select "0"
click at [779, 463] on select "-- Protected Permitted" at bounding box center [817, 476] width 76 height 26
click at [917, 473] on select "-- Protected Permitted" at bounding box center [896, 476] width 76 height 26
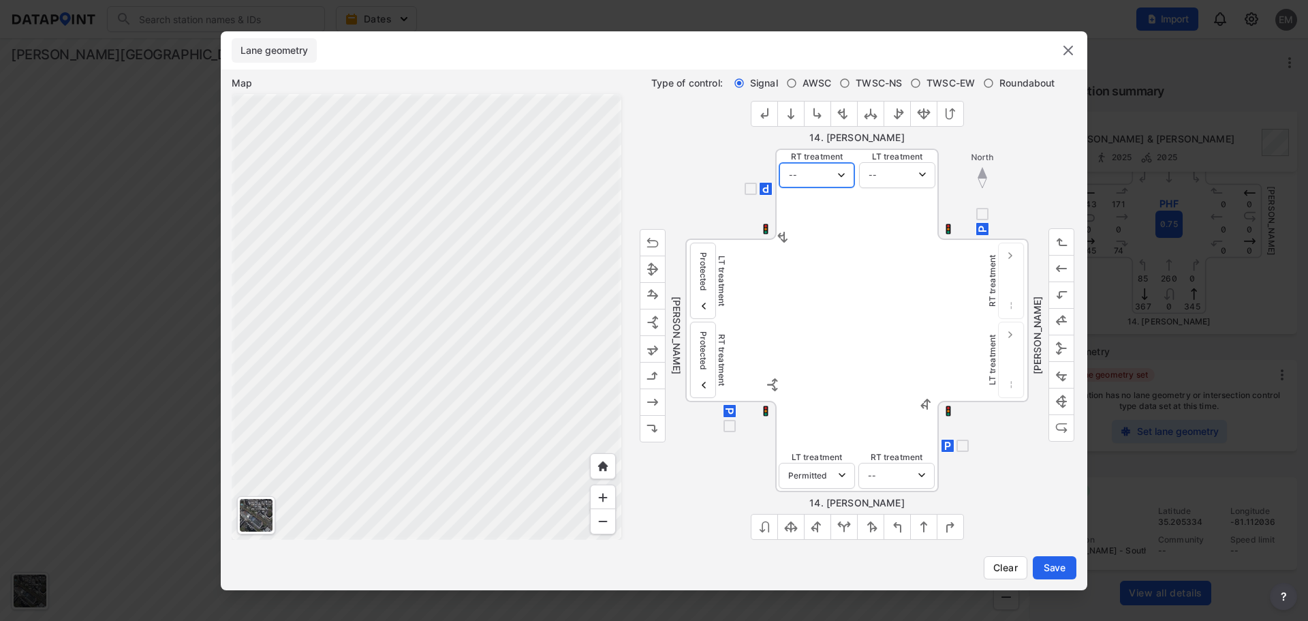
drag, startPoint x: 813, startPoint y: 177, endPoint x: 822, endPoint y: 177, distance: 8.2
click at [814, 177] on select "-- Protected Permitted" at bounding box center [817, 175] width 76 height 26
click at [828, 177] on select "-- Protected Permitted" at bounding box center [817, 175] width 76 height 26
click at [823, 188] on div "RT treatment -- Protected Permitted LT treatment -- Protected Permitted" at bounding box center [857, 170] width 162 height 42
click at [825, 178] on select "-- Protected Permitted" at bounding box center [817, 175] width 76 height 26
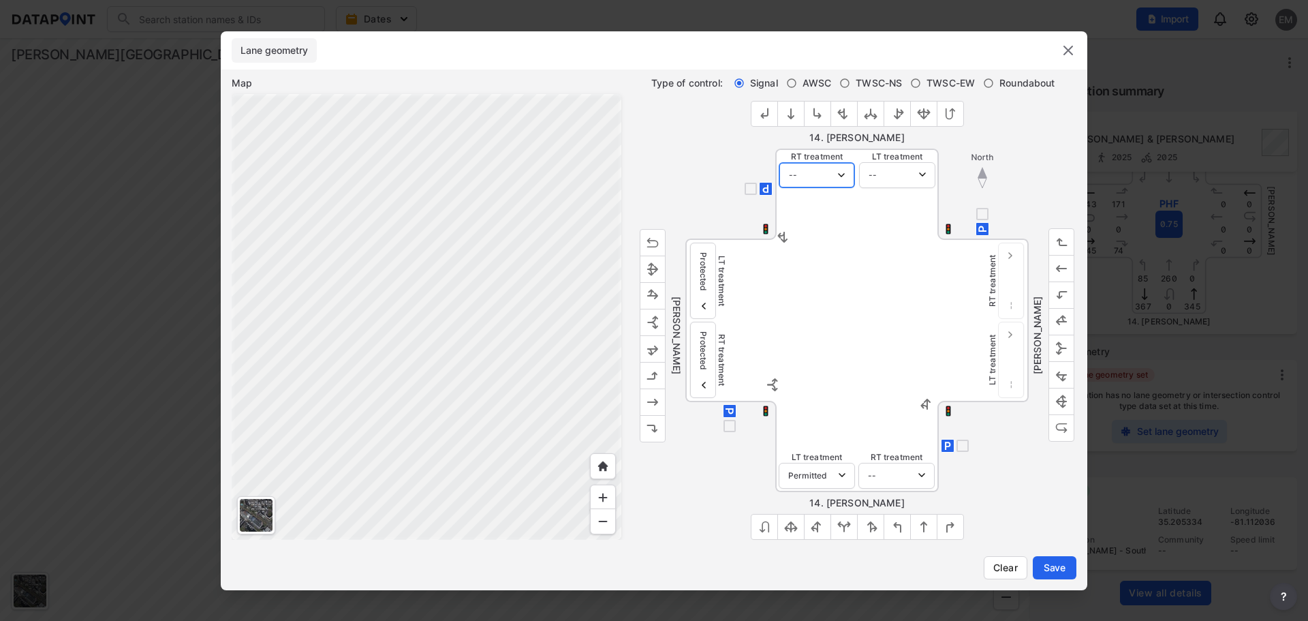
select select "0"
click at [779, 162] on select "-- Protected Permitted" at bounding box center [817, 175] width 76 height 26
click at [847, 345] on div at bounding box center [856, 319] width 163 height 161
click at [1057, 564] on span "Save" at bounding box center [1054, 568] width 27 height 14
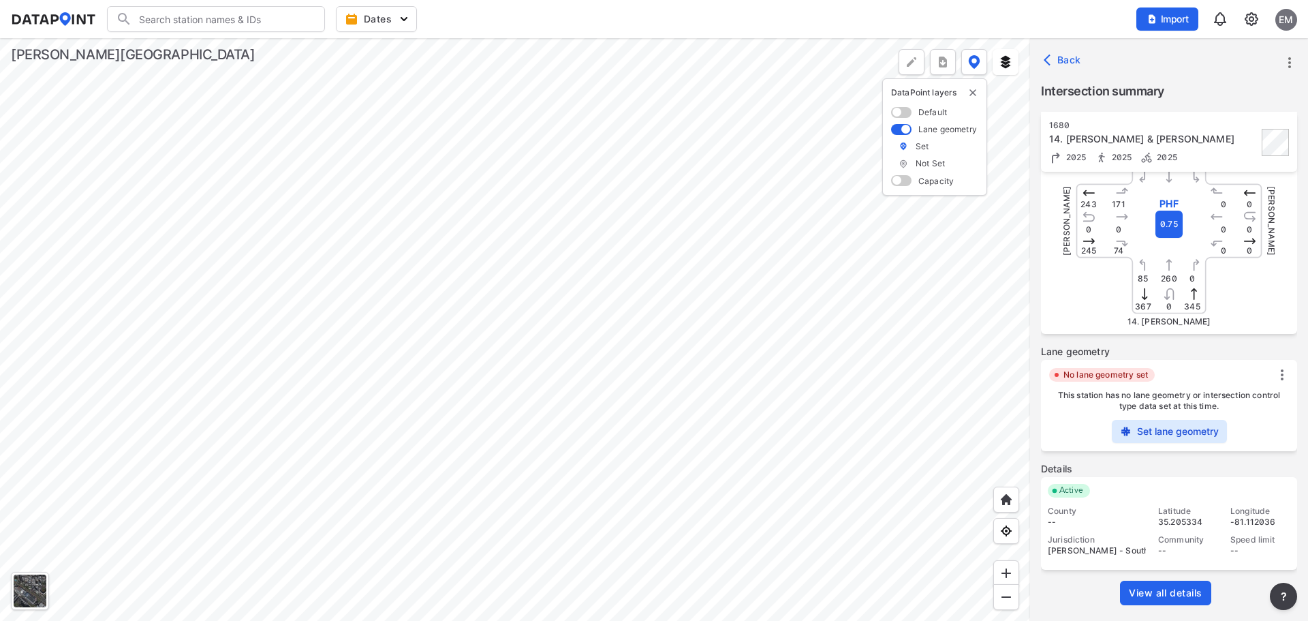
scroll to position [0, 0]
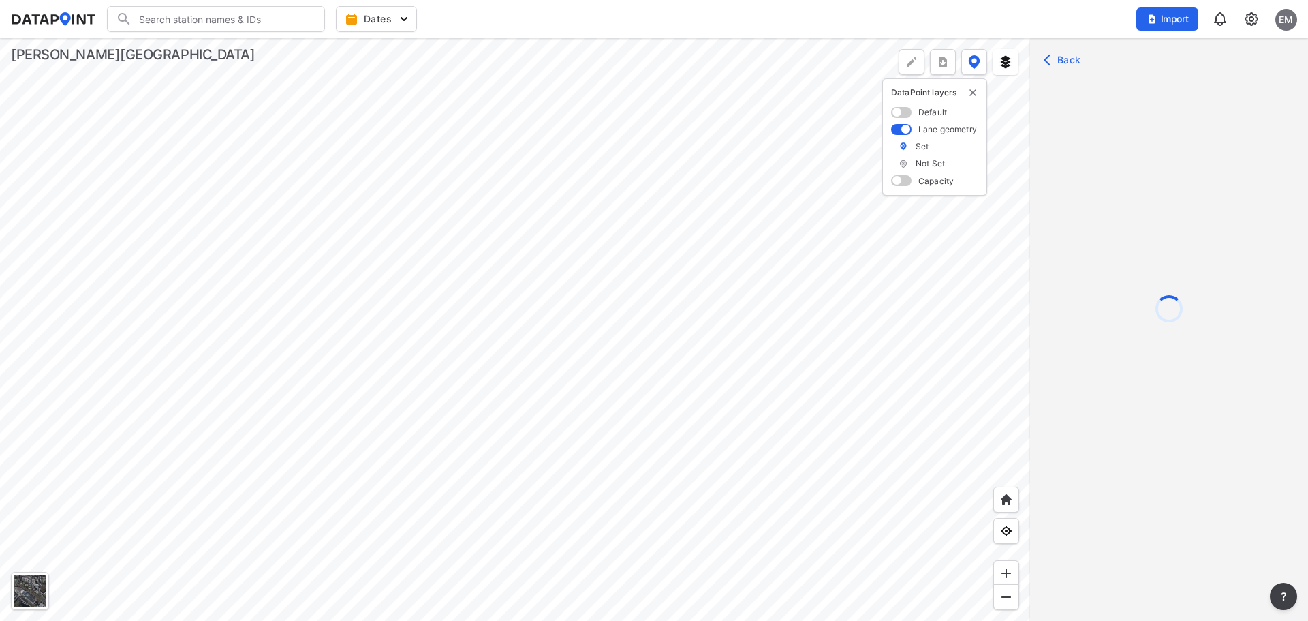
click at [531, 218] on div at bounding box center [515, 329] width 1030 height 582
click at [582, 275] on div at bounding box center [515, 329] width 1030 height 582
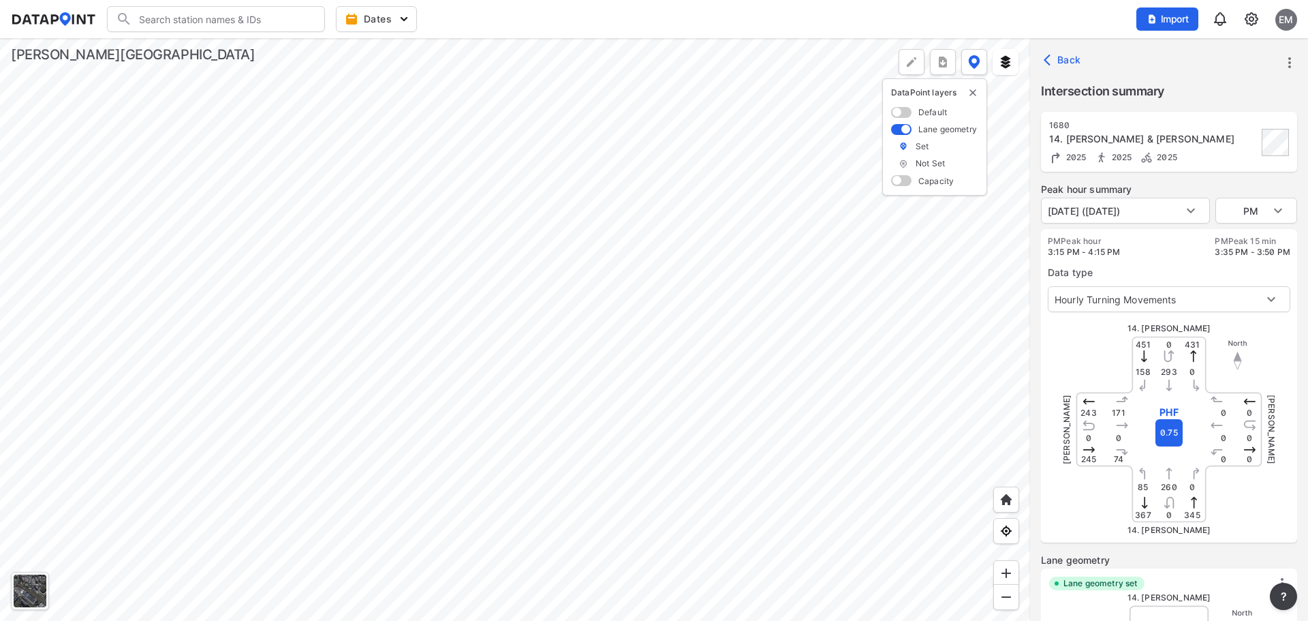
type input "5684"
